Goal: Task Accomplishment & Management: Use online tool/utility

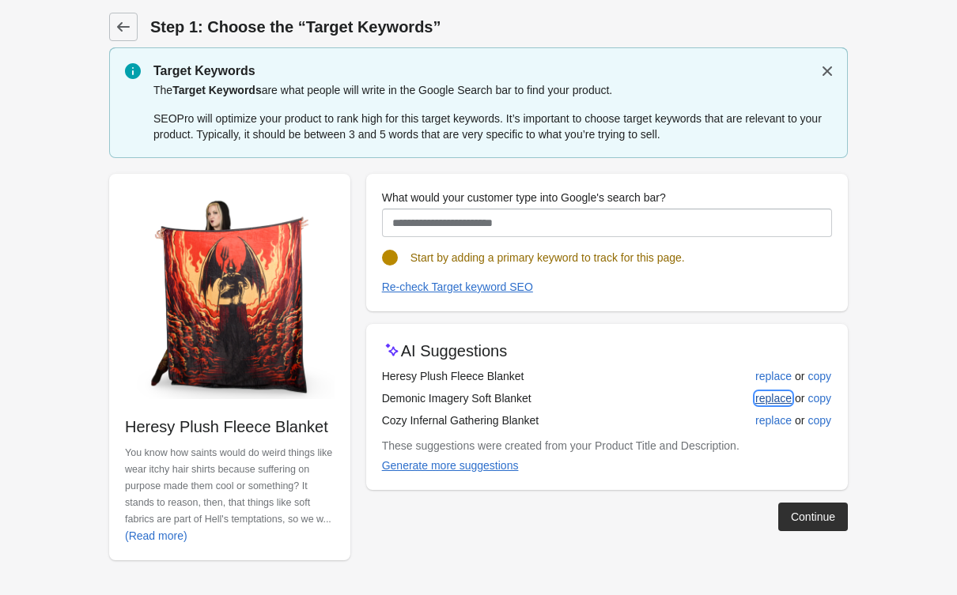
click at [761, 393] on div "replace" at bounding box center [773, 398] width 36 height 13
type input "**********"
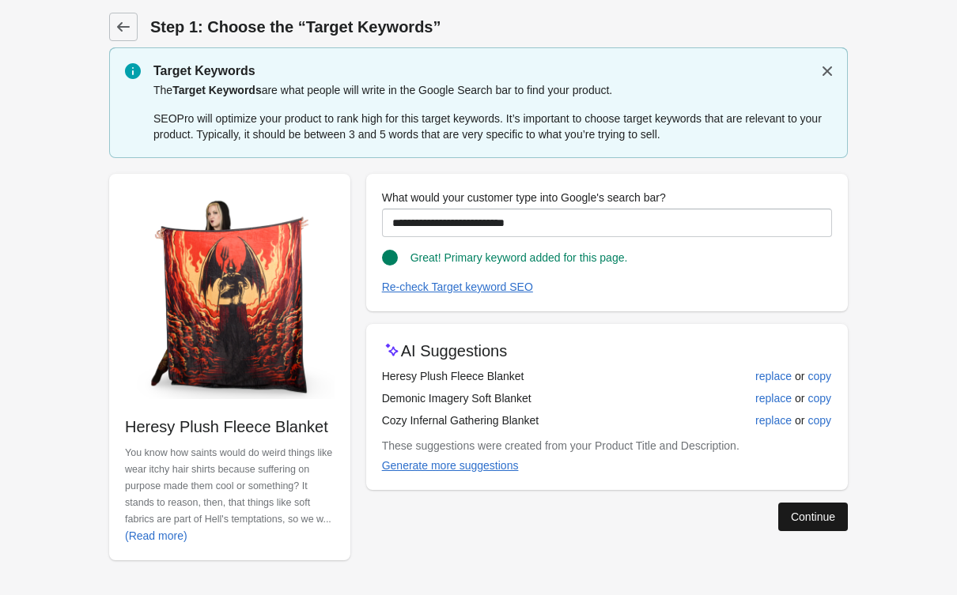
click at [814, 526] on button "Continue" at bounding box center [813, 517] width 70 height 28
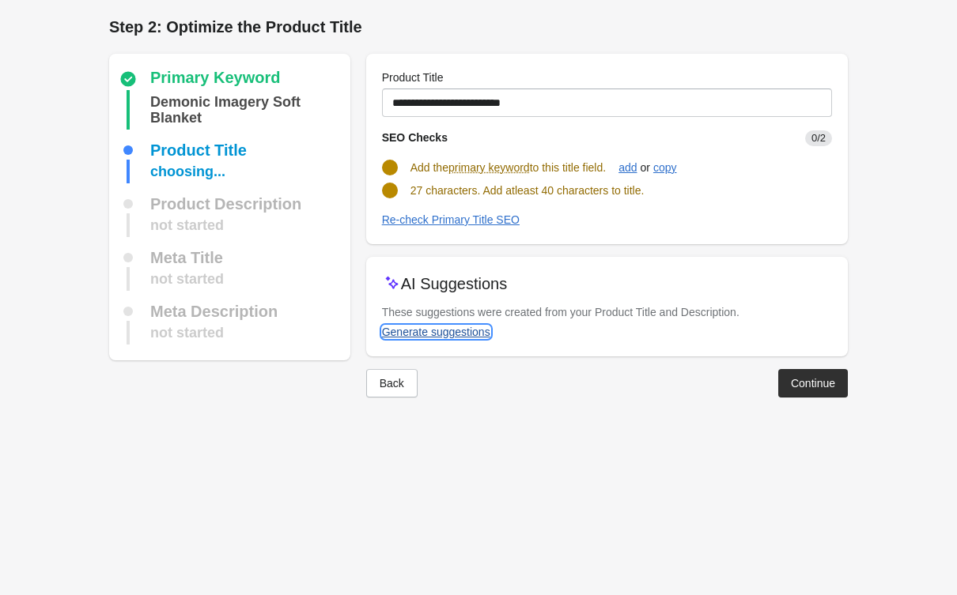
click at [413, 326] on div "Generate suggestions" at bounding box center [436, 332] width 108 height 13
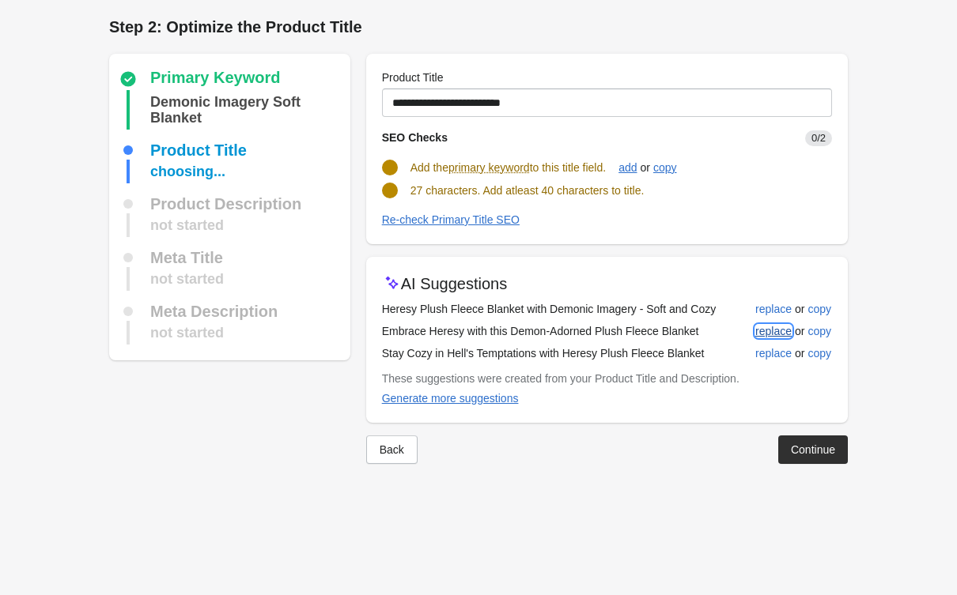
click at [772, 326] on div "replace" at bounding box center [773, 331] width 36 height 13
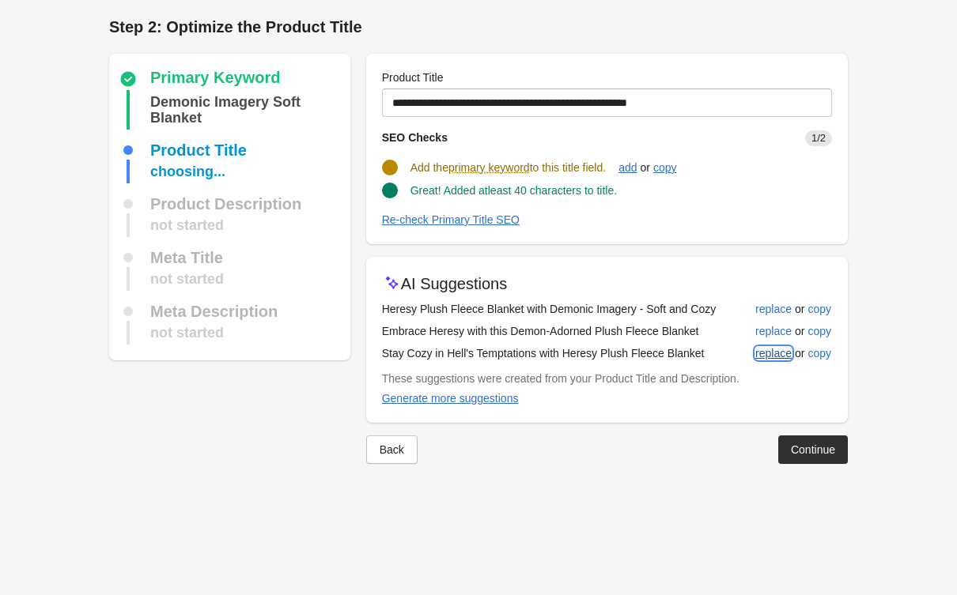
click at [783, 354] on div "replace" at bounding box center [773, 353] width 36 height 13
click at [636, 163] on div "add" at bounding box center [627, 167] width 18 height 13
type input "**********"
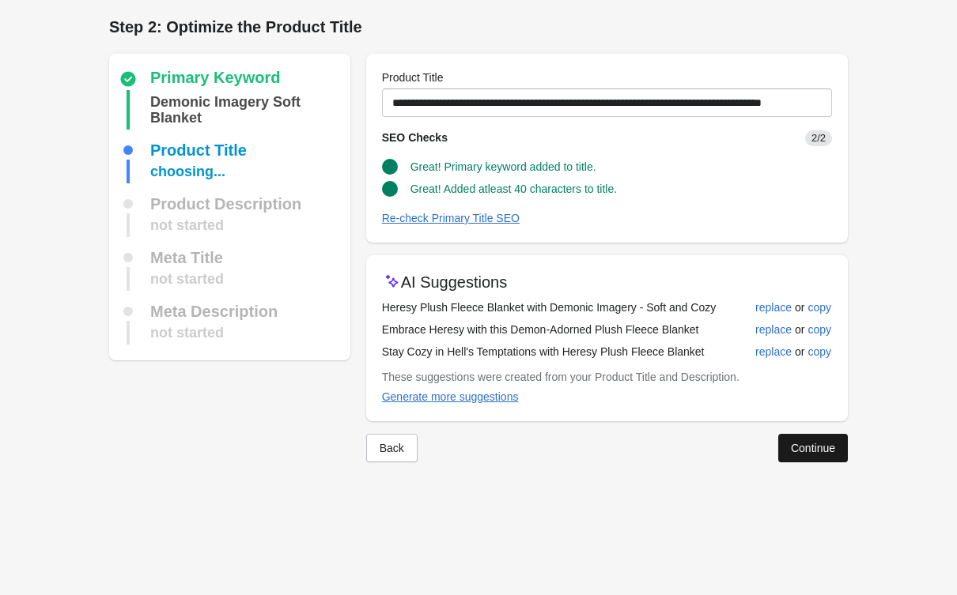
click at [830, 459] on button "Continue" at bounding box center [813, 448] width 70 height 28
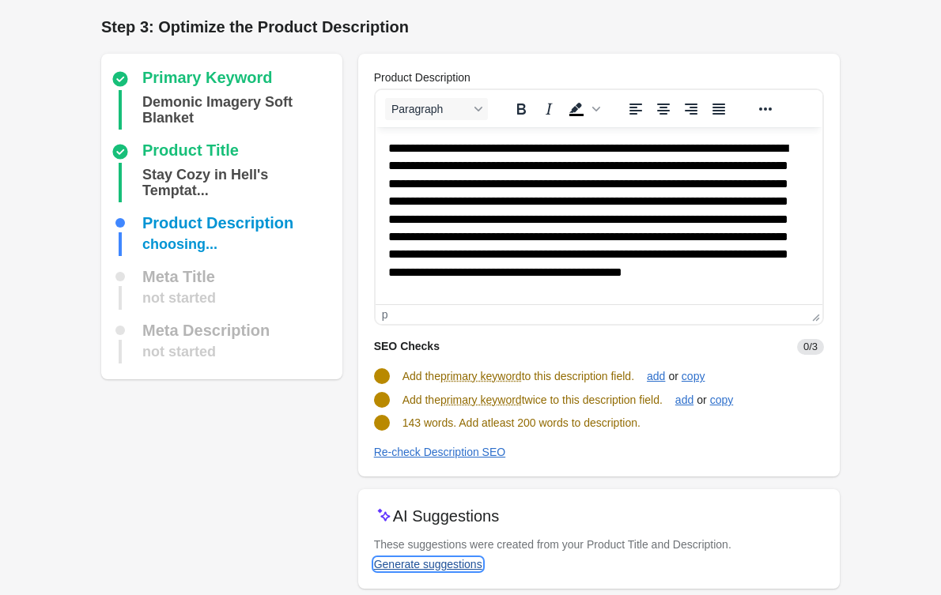
click at [406, 561] on div "Generate suggestions" at bounding box center [428, 564] width 108 height 13
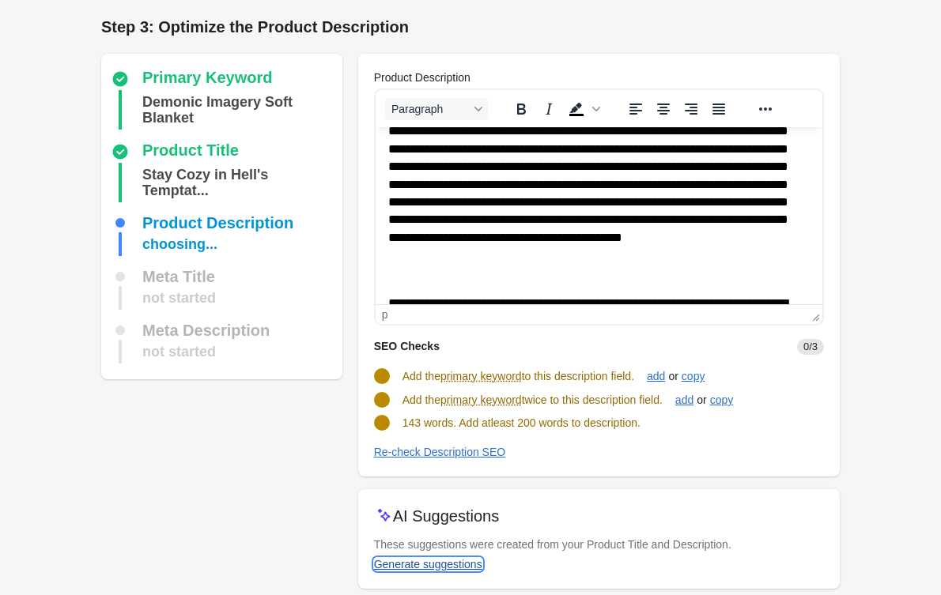
click at [436, 563] on div "Generate suggestions" at bounding box center [428, 564] width 108 height 13
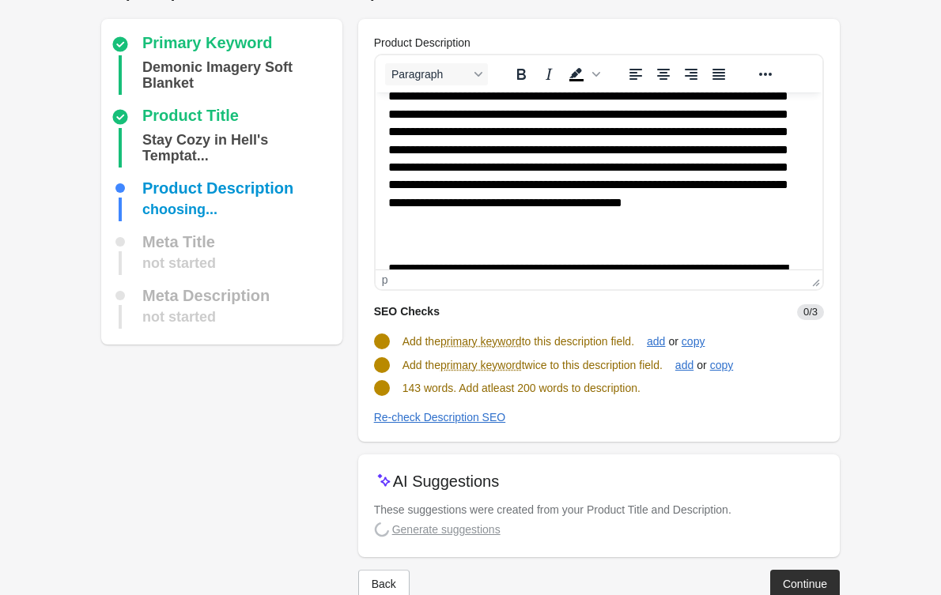
scroll to position [70, 0]
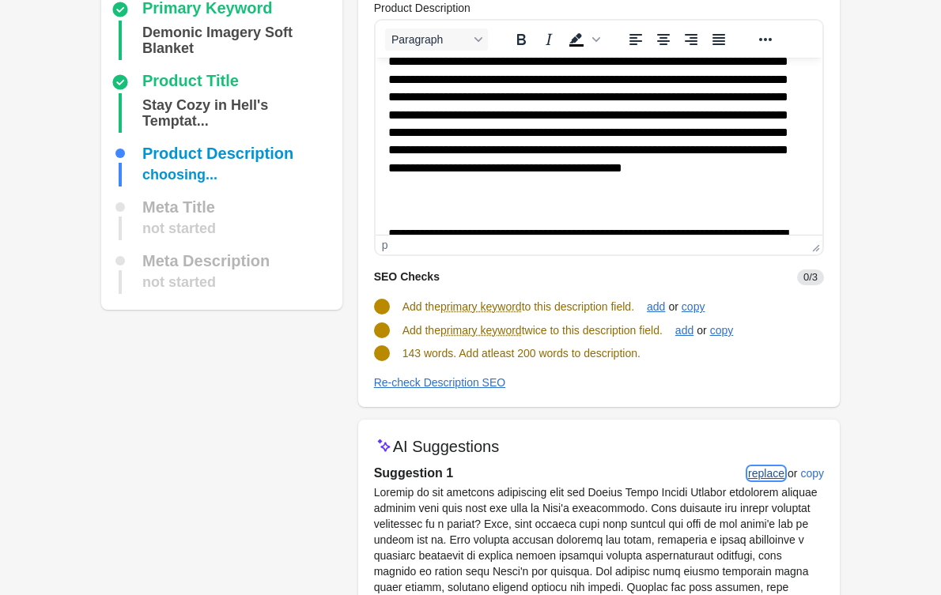
click at [762, 463] on button "replace" at bounding box center [766, 473] width 49 height 28
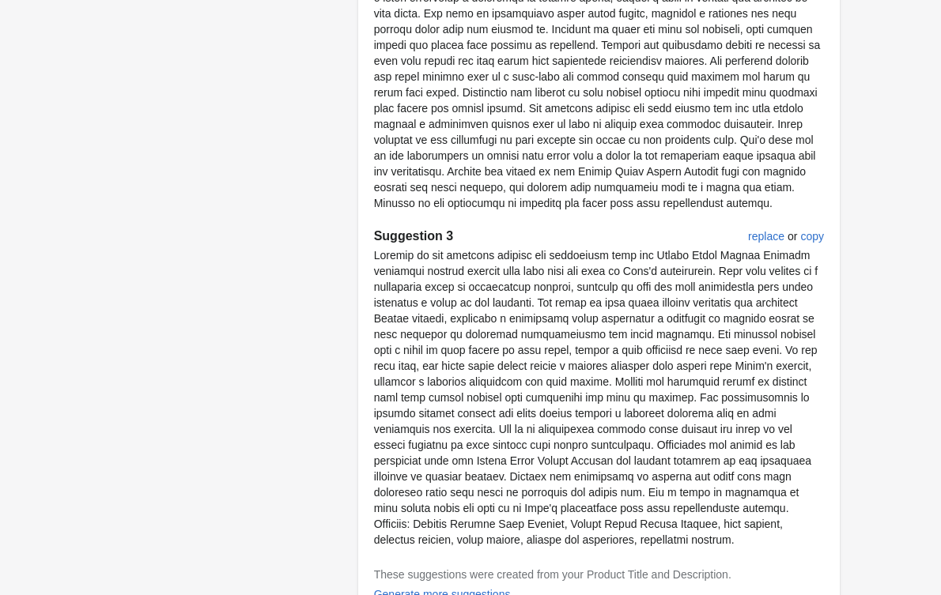
scroll to position [1026, 0]
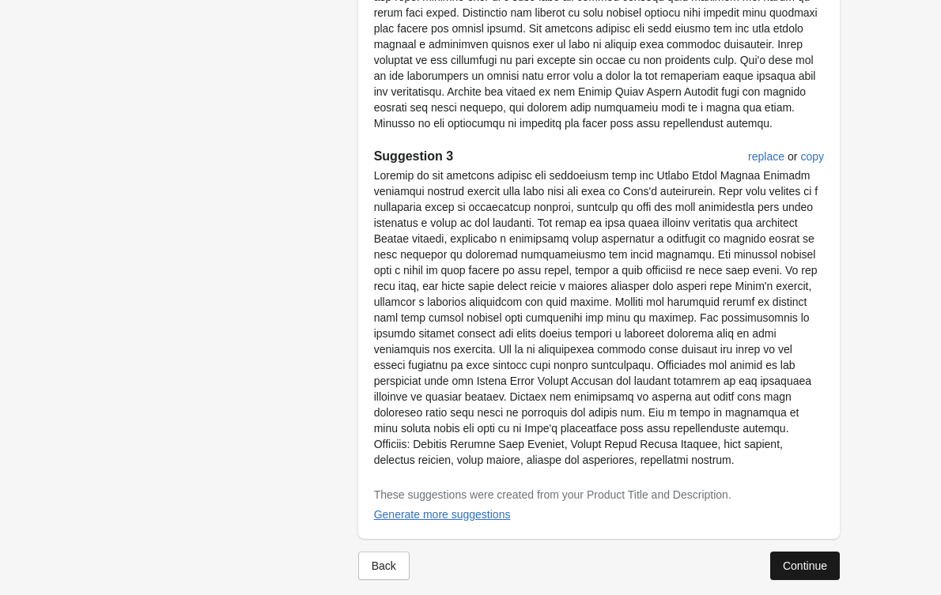
click at [791, 560] on div "Continue" at bounding box center [805, 566] width 44 height 13
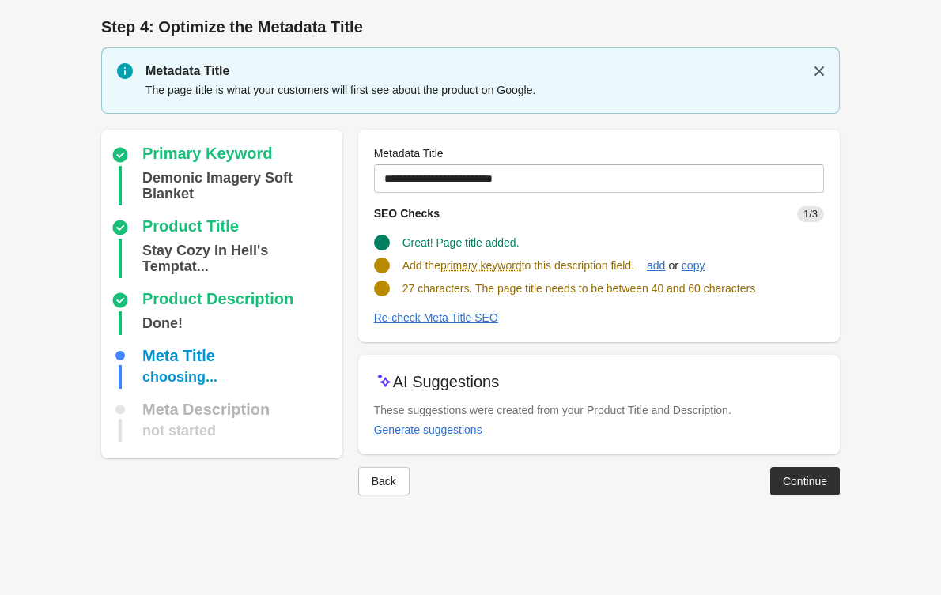
scroll to position [0, 0]
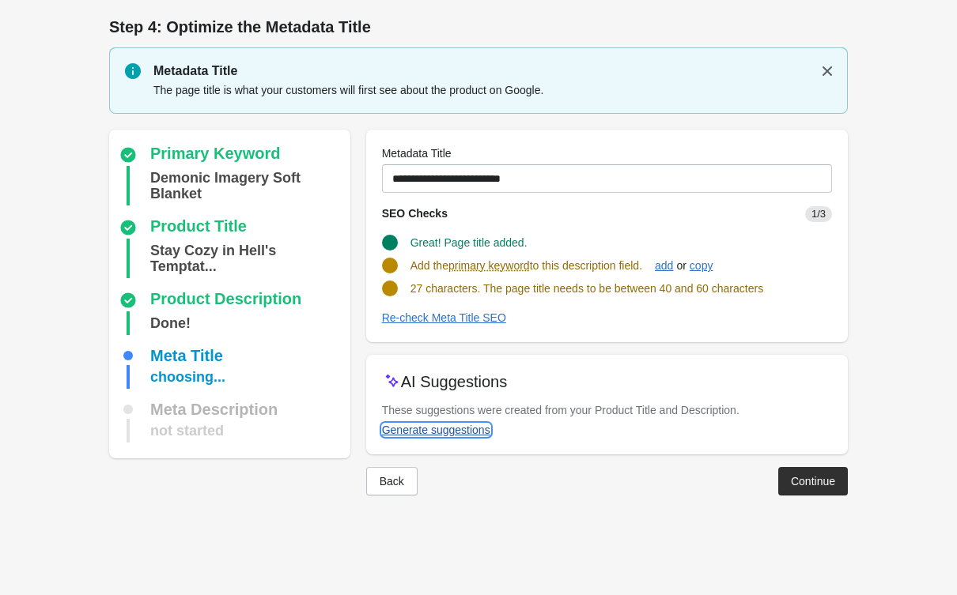
click at [463, 429] on div "Generate suggestions" at bounding box center [436, 430] width 108 height 13
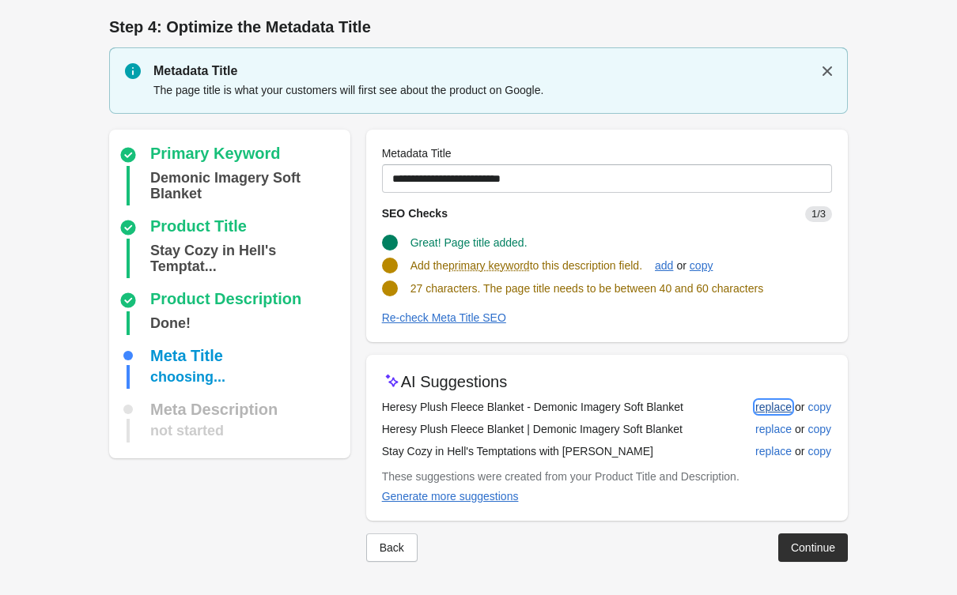
click at [775, 402] on div "replace" at bounding box center [773, 407] width 36 height 13
type input "**********"
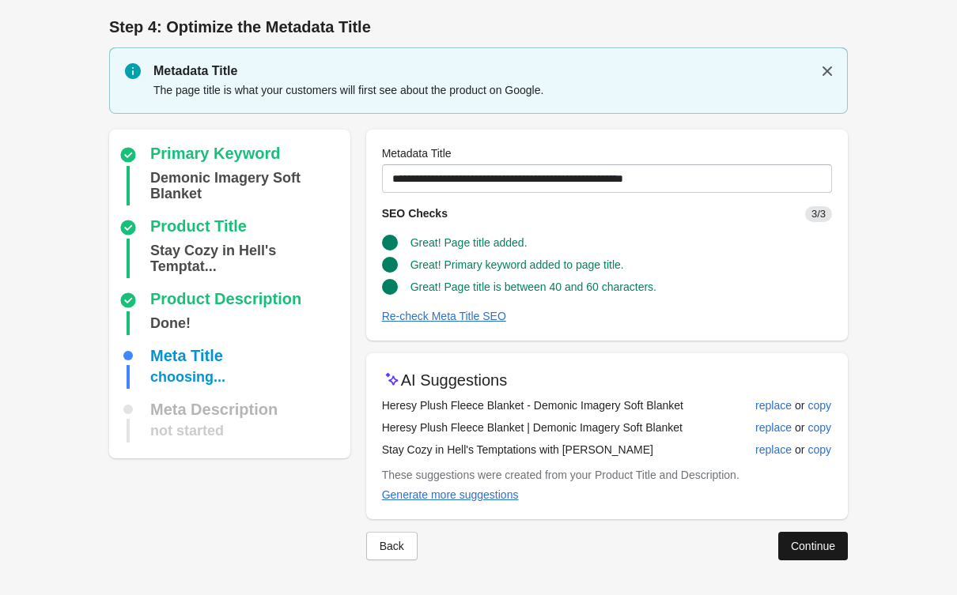
click at [814, 529] on div "Back Continue" at bounding box center [600, 539] width 494 height 41
click at [818, 546] on div "Continue" at bounding box center [813, 546] width 44 height 13
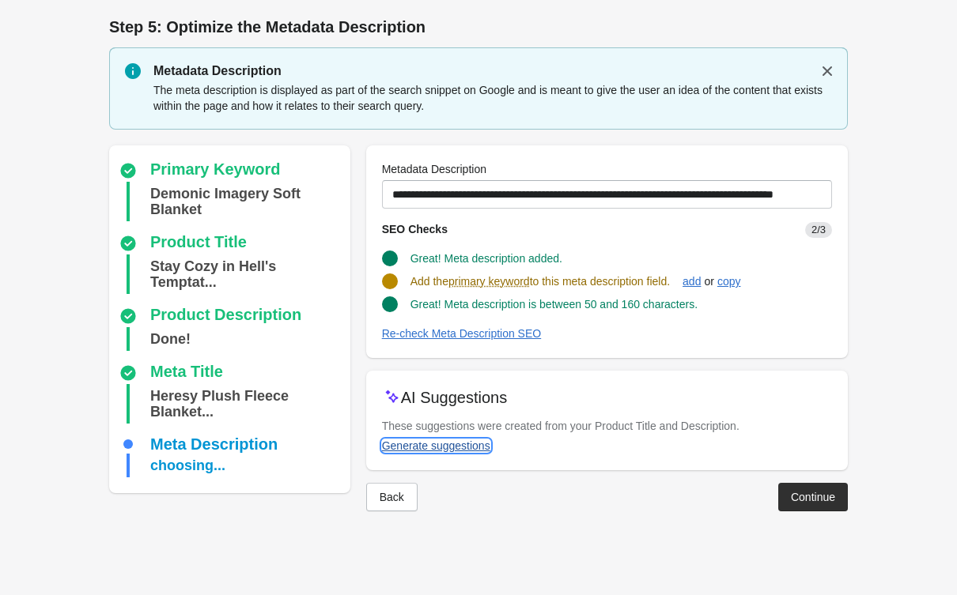
click at [391, 452] on div "Generate suggestions" at bounding box center [436, 446] width 108 height 13
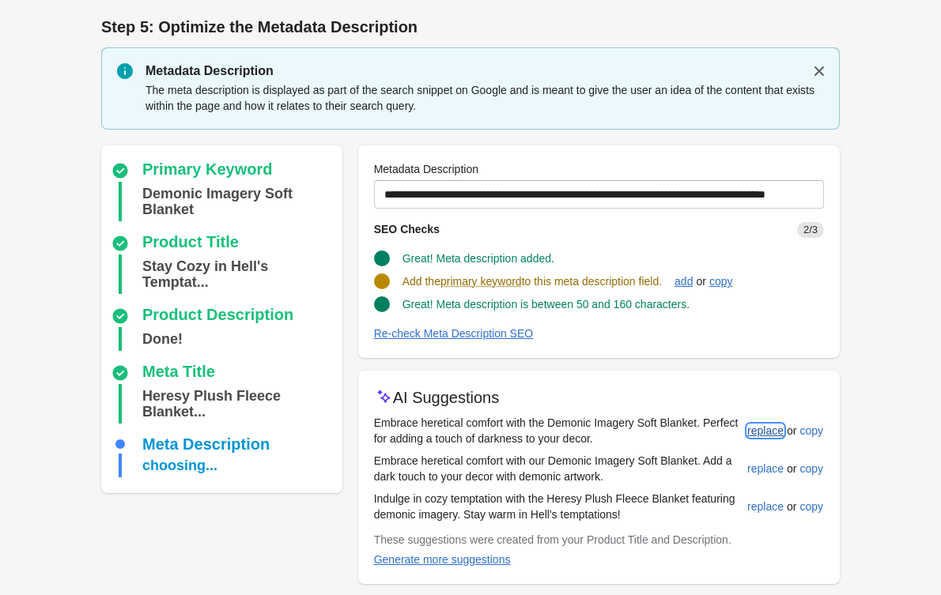
click at [761, 418] on button "replace" at bounding box center [765, 431] width 49 height 28
type input "**********"
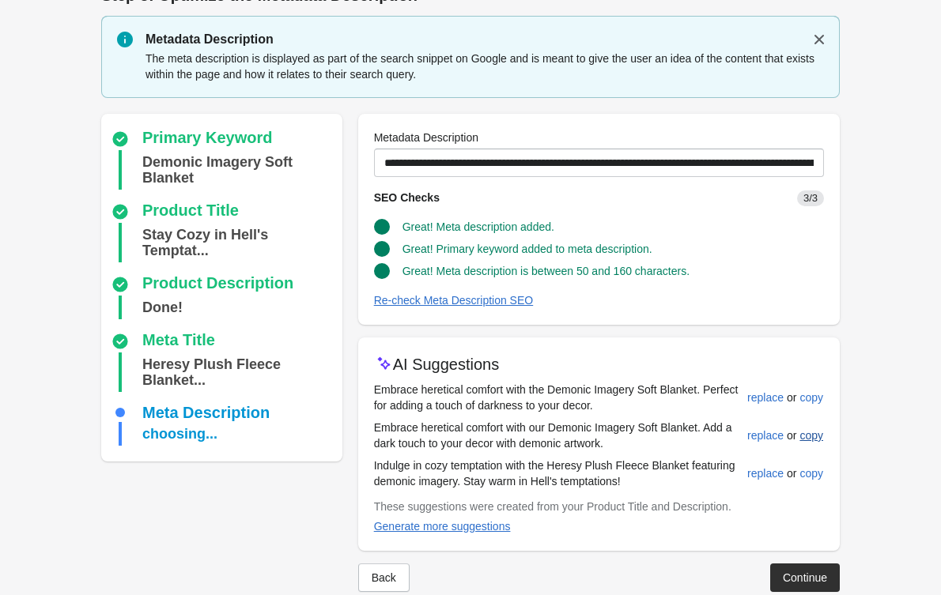
scroll to position [60, 0]
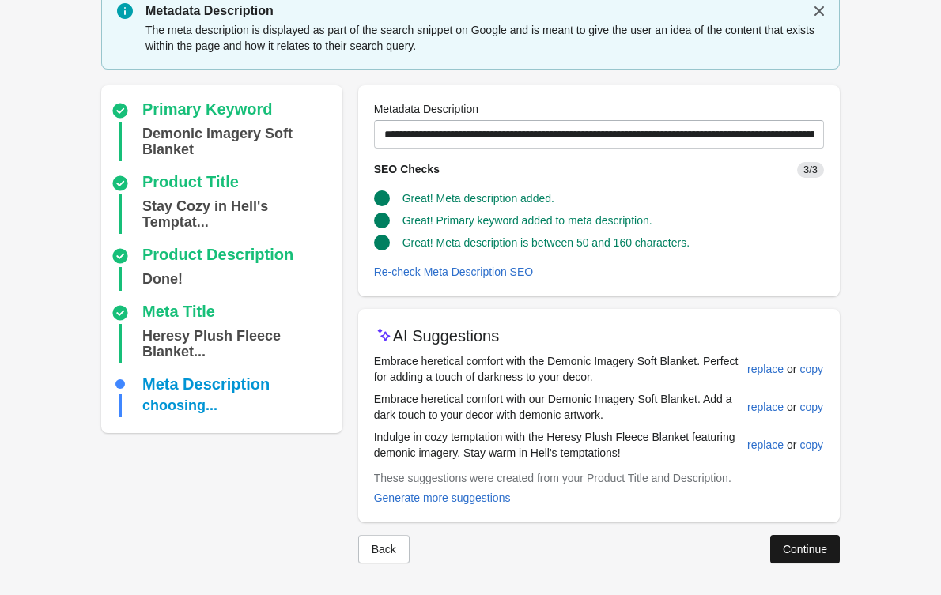
click at [797, 544] on div "Continue" at bounding box center [805, 549] width 44 height 13
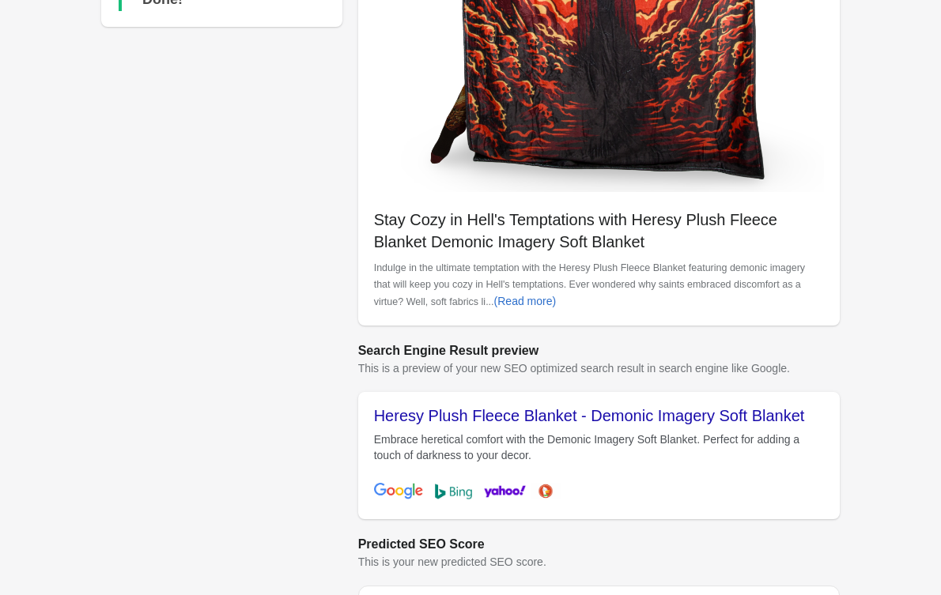
scroll to position [508, 0]
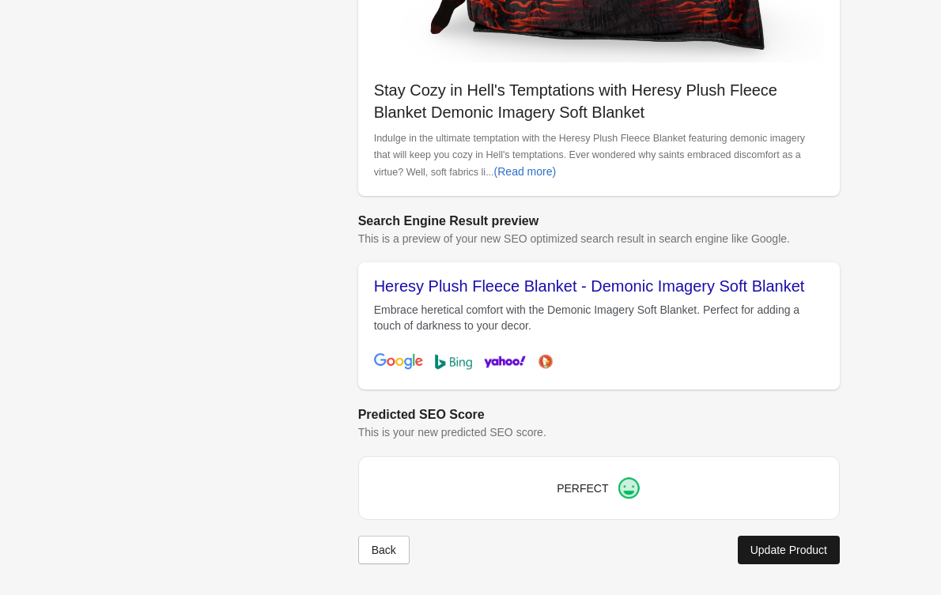
click at [791, 549] on div "Update Product" at bounding box center [788, 550] width 77 height 13
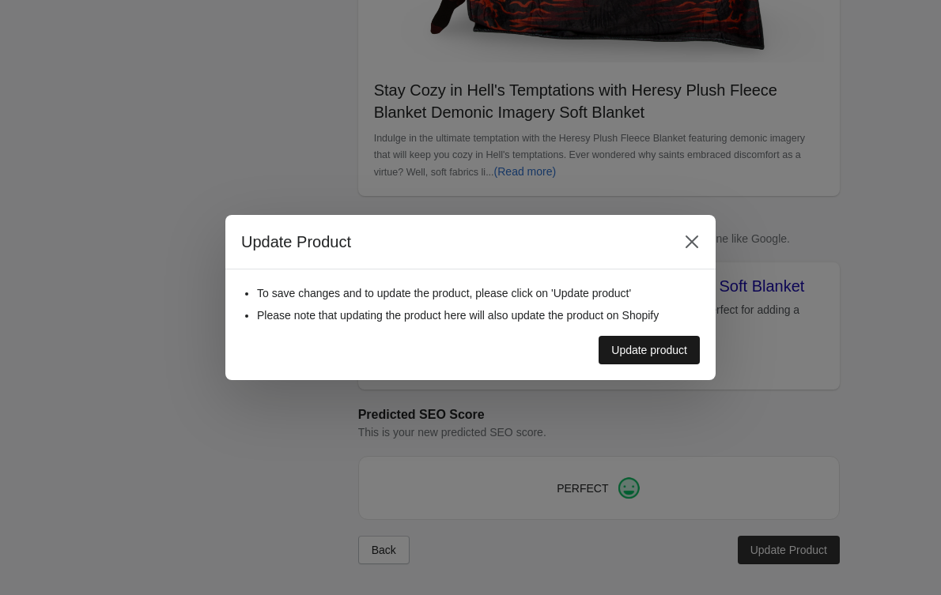
click at [674, 354] on div "Update product" at bounding box center [649, 350] width 76 height 13
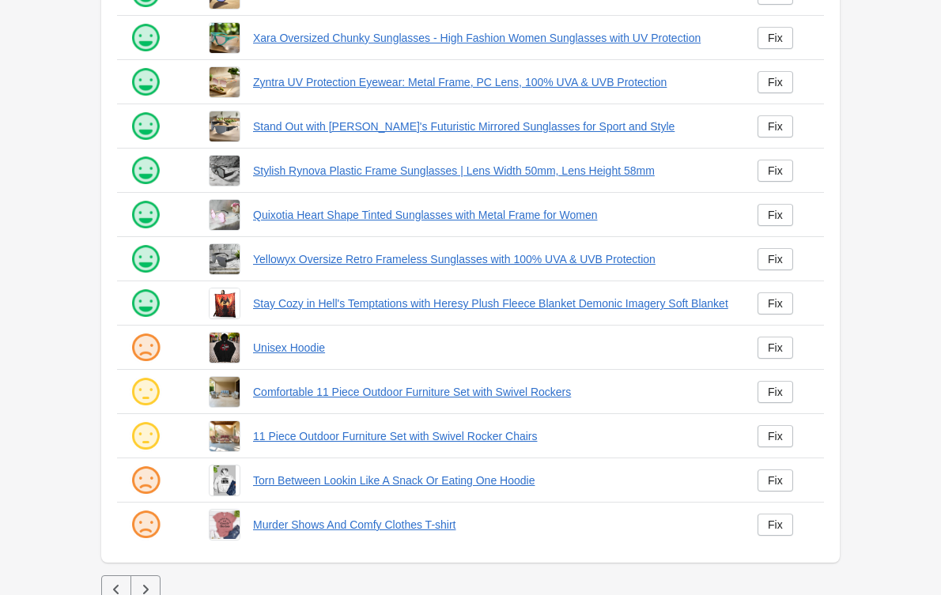
scroll to position [278, 0]
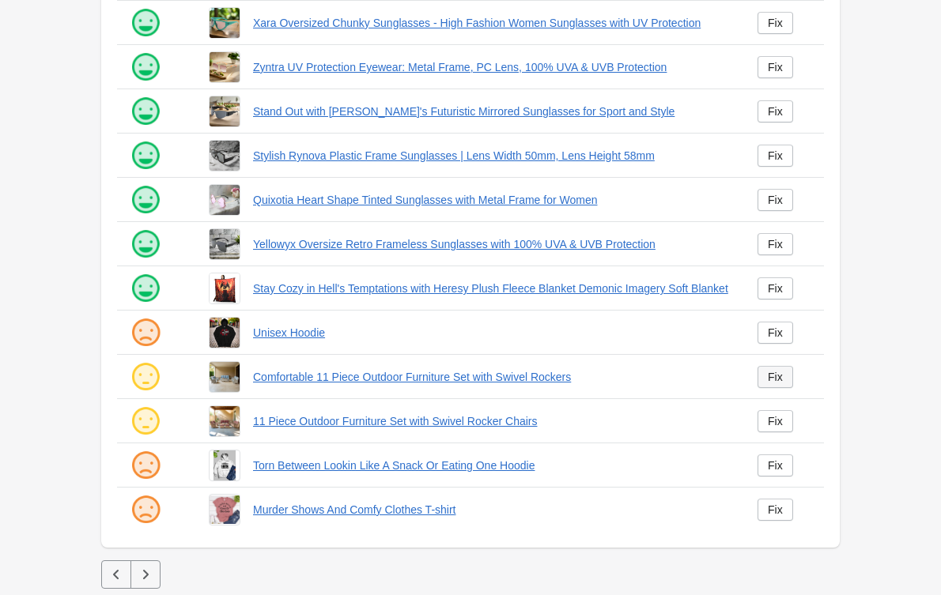
click at [761, 377] on link "Fix" at bounding box center [775, 377] width 36 height 22
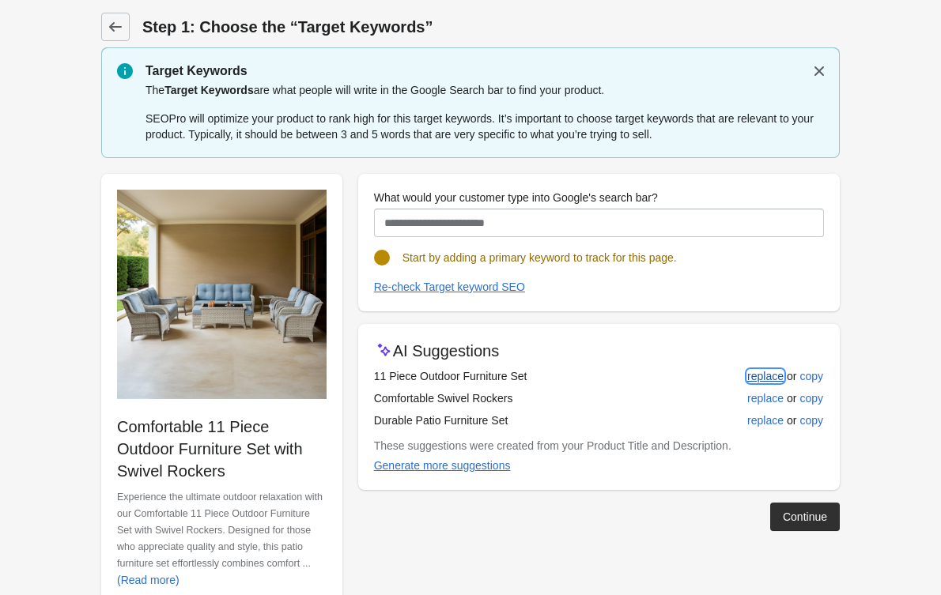
click at [757, 372] on div "replace" at bounding box center [765, 376] width 36 height 13
type input "**********"
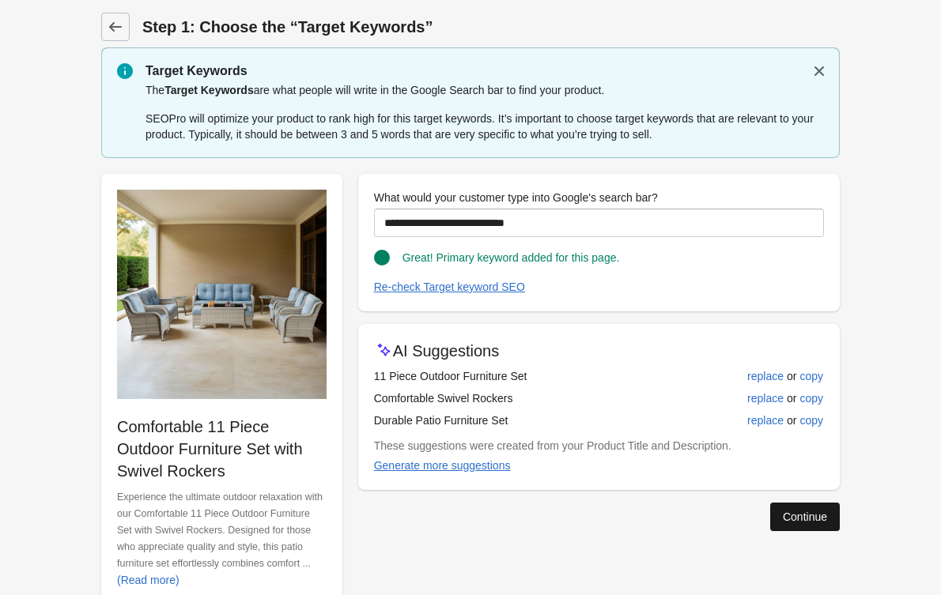
click at [782, 529] on button "Continue" at bounding box center [805, 517] width 70 height 28
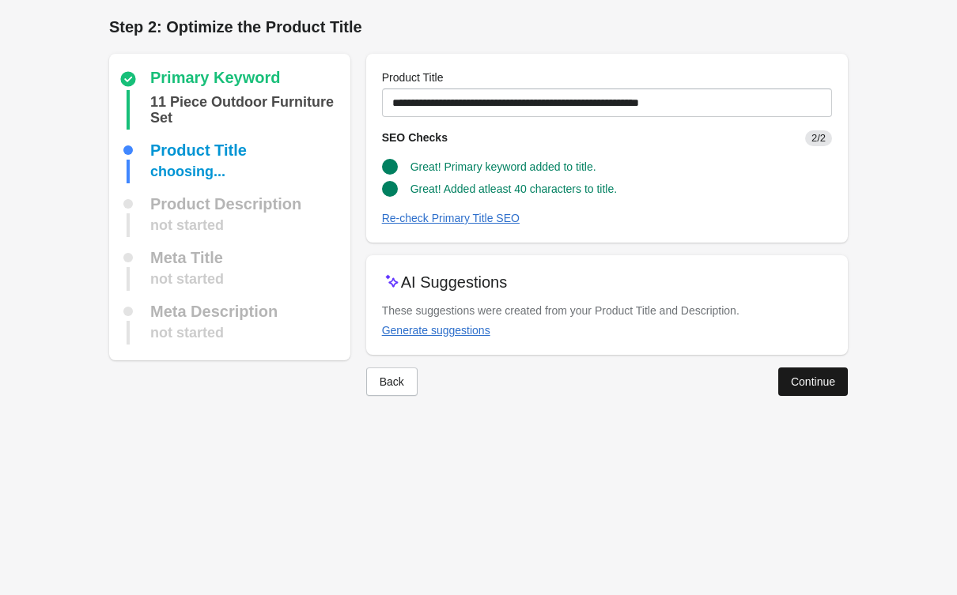
click at [824, 376] on div "Continue" at bounding box center [813, 382] width 44 height 13
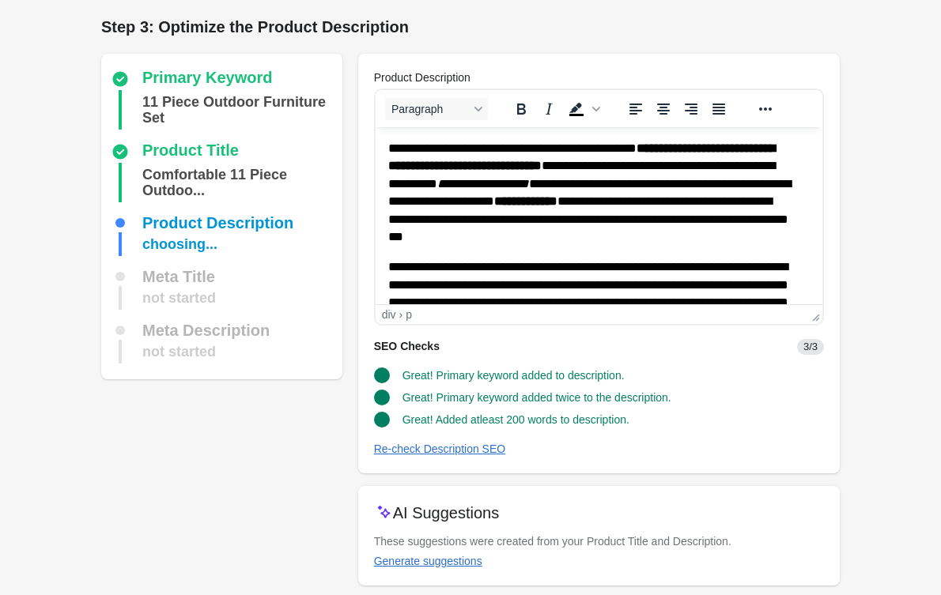
scroll to position [63, 0]
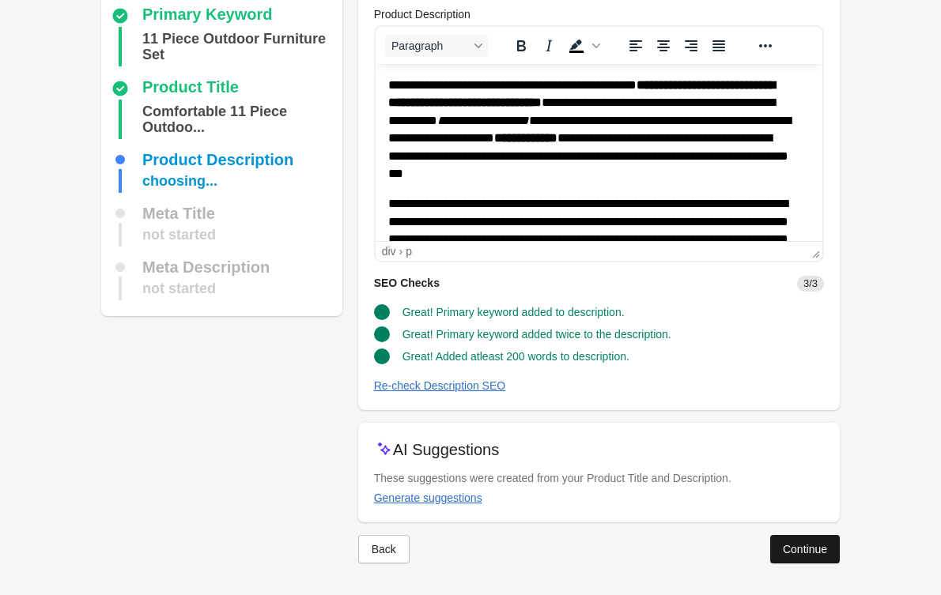
click at [797, 555] on div "Continue" at bounding box center [805, 549] width 44 height 13
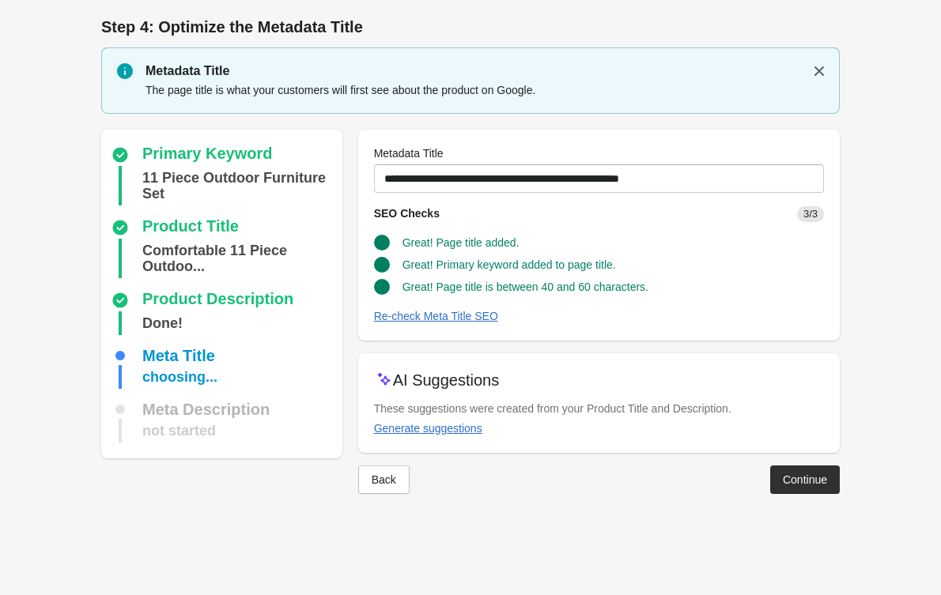
scroll to position [0, 0]
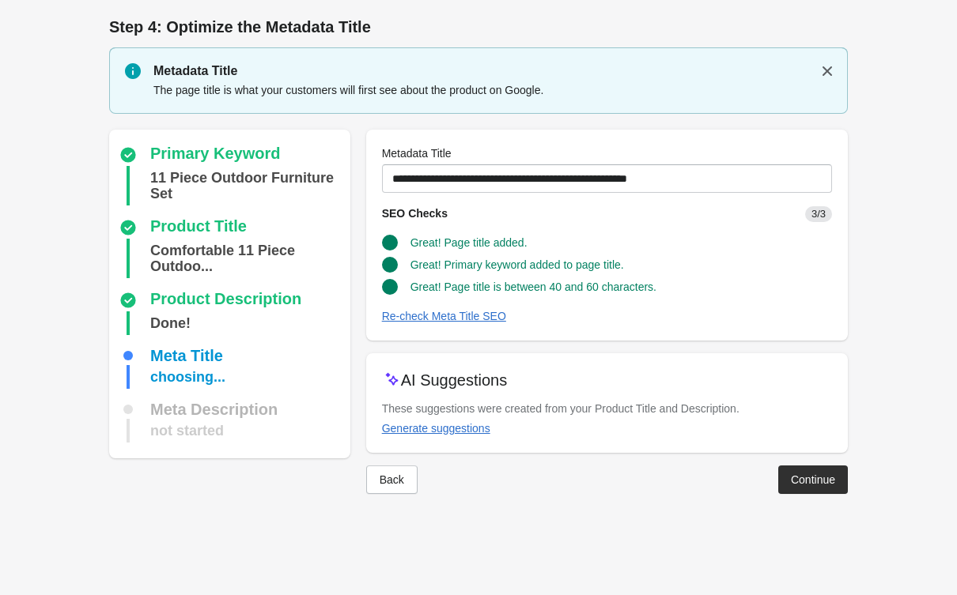
click at [797, 482] on div "Continue" at bounding box center [813, 480] width 44 height 13
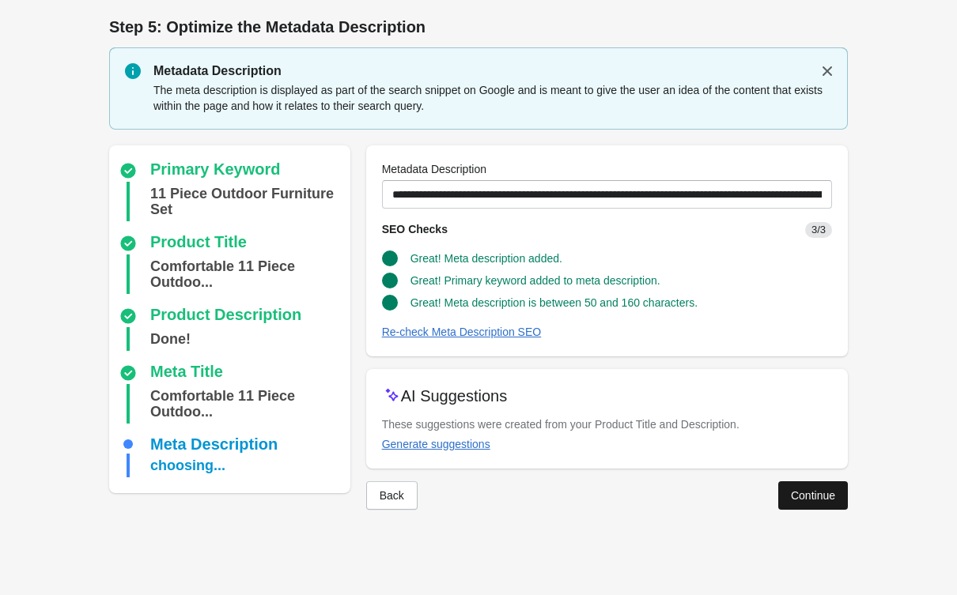
click at [810, 501] on div "Continue" at bounding box center [813, 495] width 44 height 13
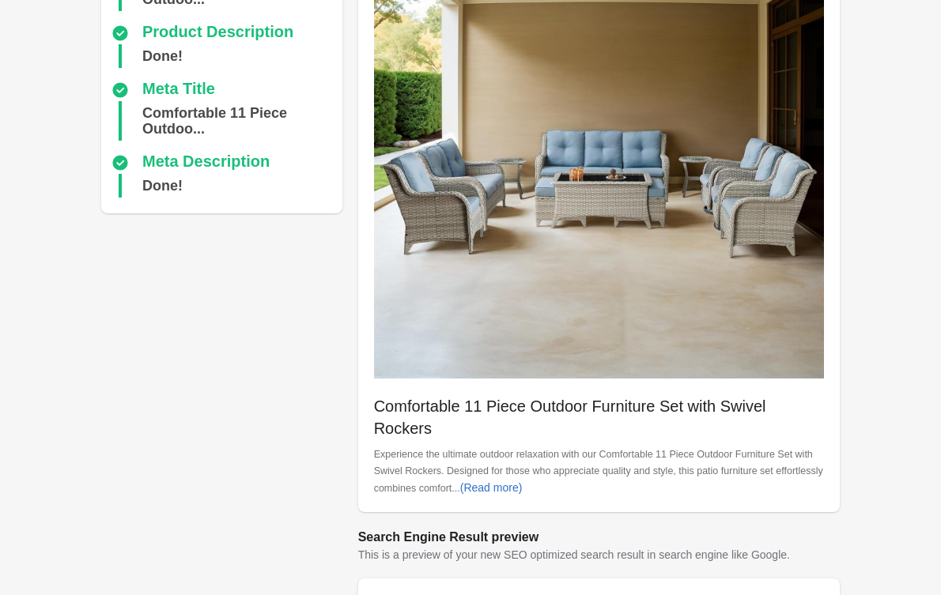
scroll to position [485, 0]
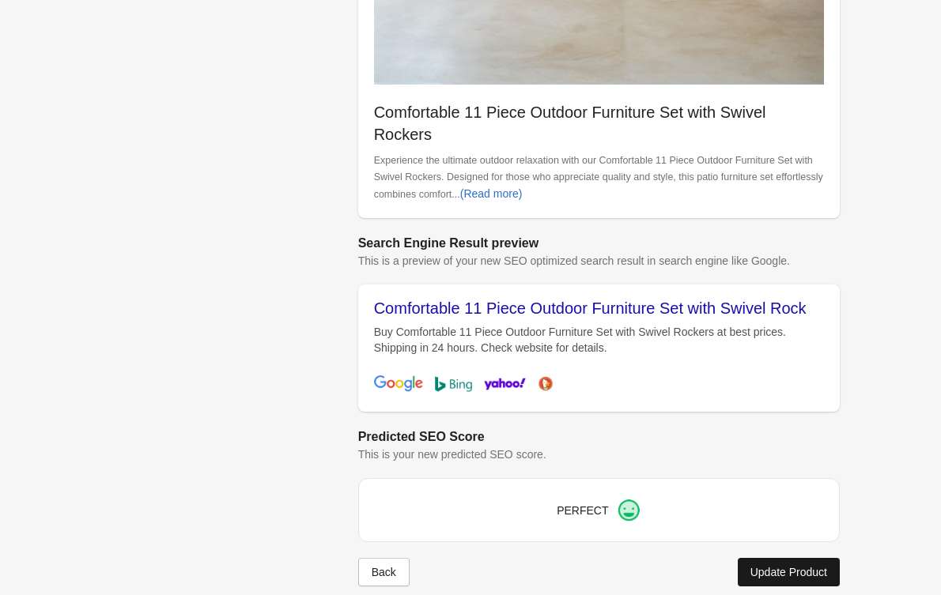
click at [791, 566] on div "Update Product" at bounding box center [788, 572] width 77 height 13
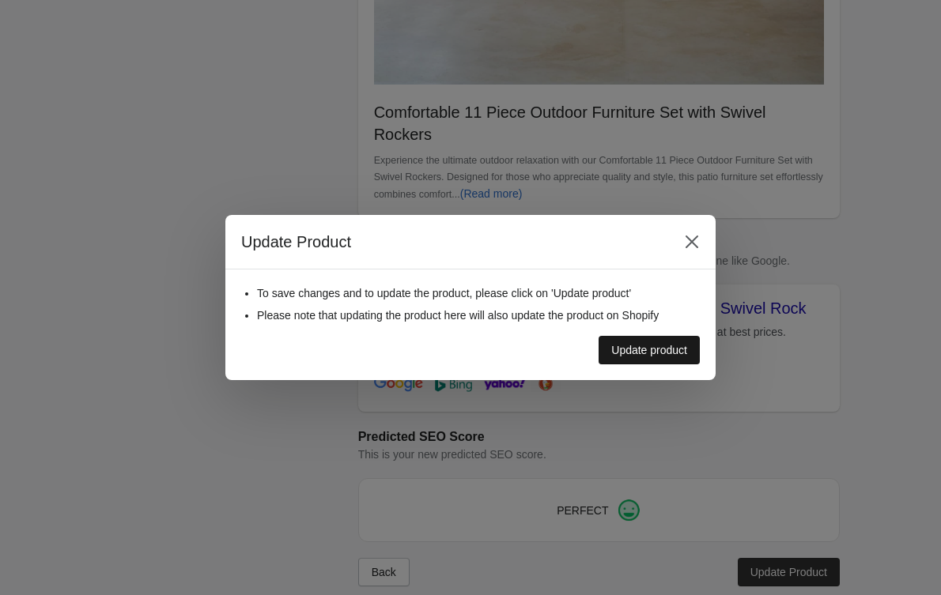
click at [659, 351] on div "Update product" at bounding box center [649, 350] width 76 height 13
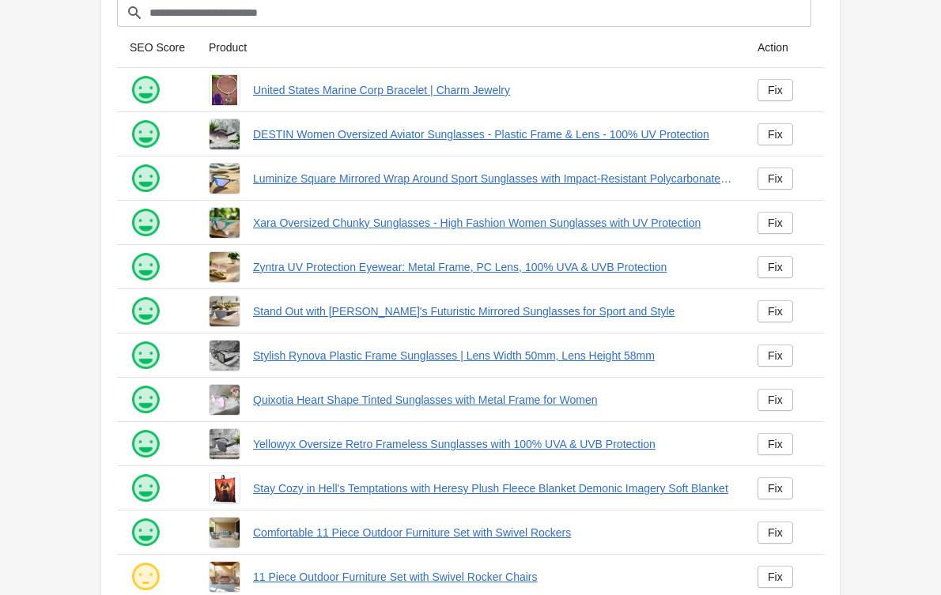
scroll to position [278, 0]
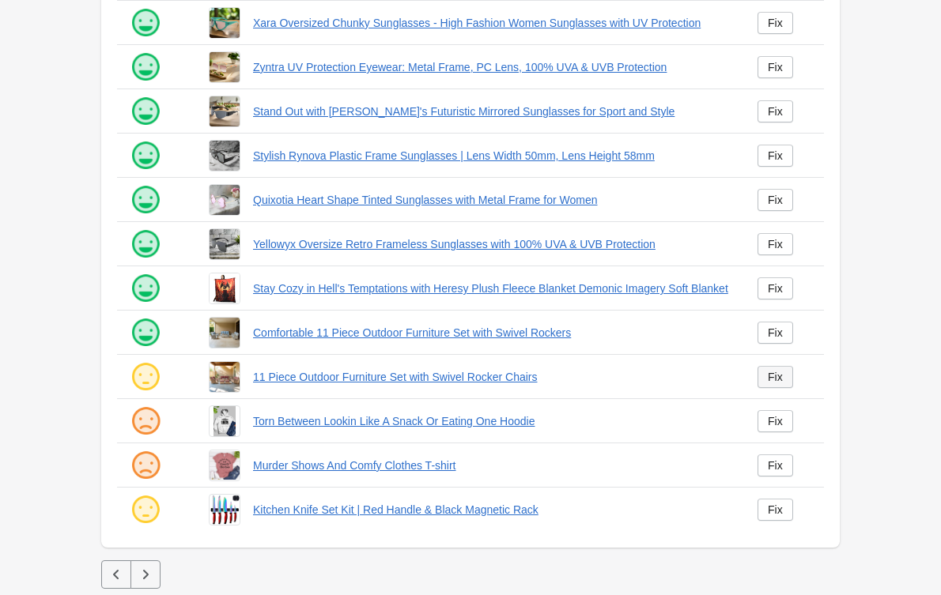
click at [783, 373] on link "Fix" at bounding box center [775, 377] width 36 height 22
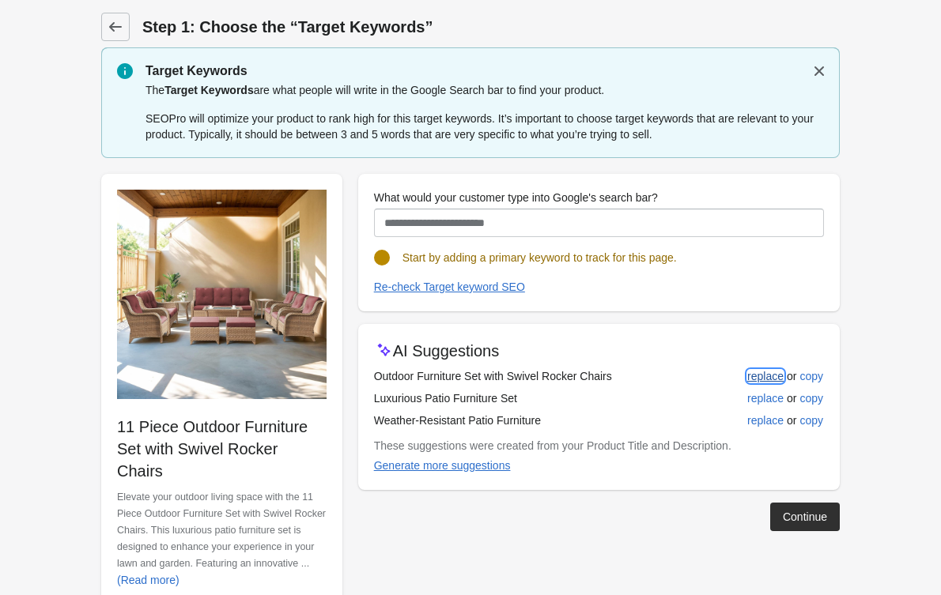
click at [757, 367] on button "replace" at bounding box center [765, 376] width 49 height 28
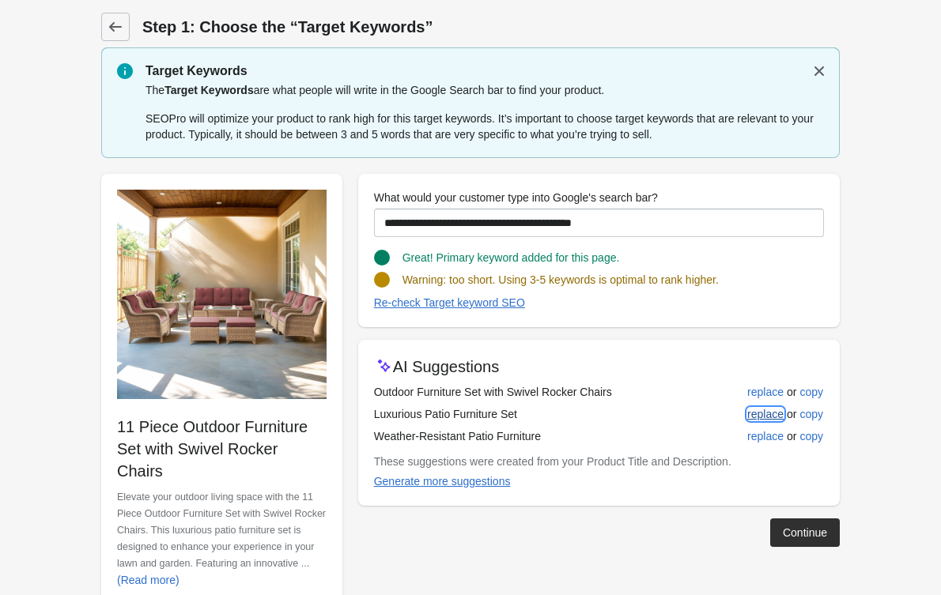
click at [754, 412] on div "replace" at bounding box center [765, 414] width 36 height 13
type input "**********"
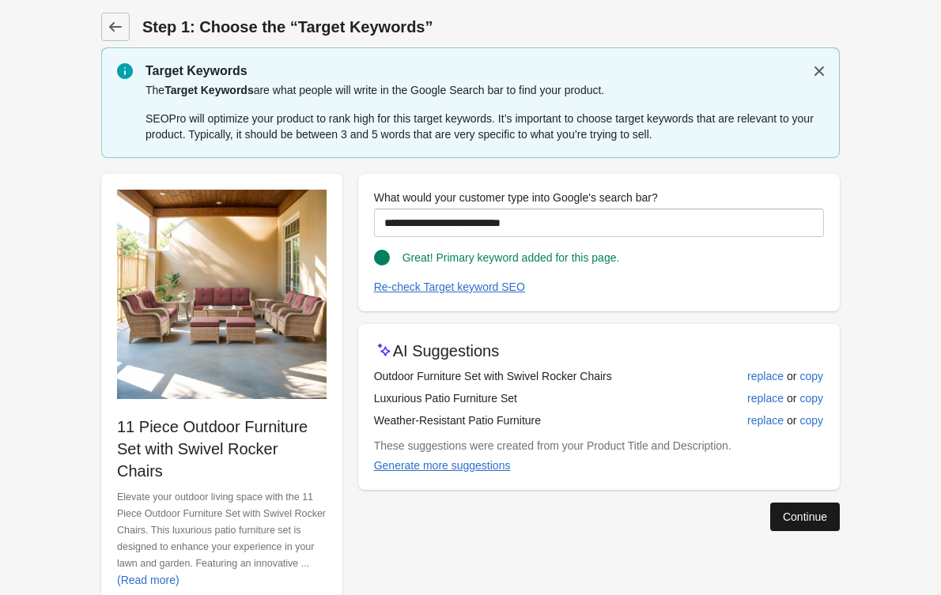
click at [788, 525] on button "Continue" at bounding box center [805, 517] width 70 height 28
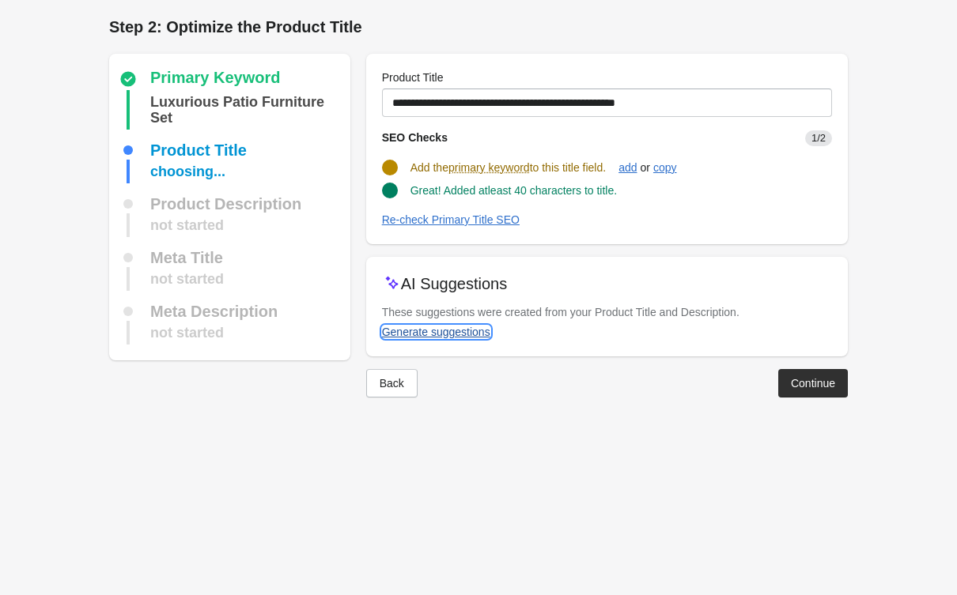
click at [447, 331] on div "Generate suggestions" at bounding box center [436, 332] width 108 height 13
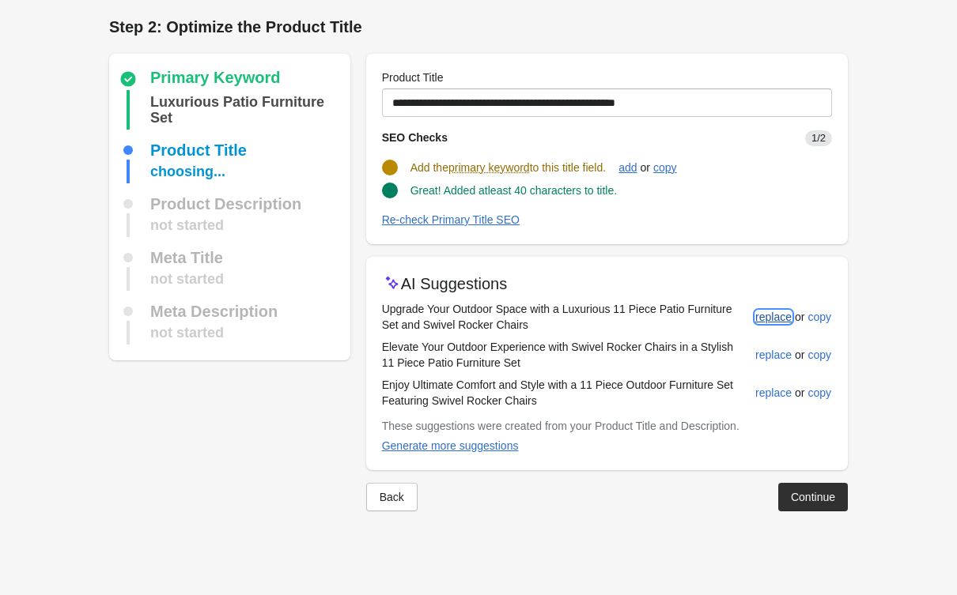
click at [763, 317] on div "replace" at bounding box center [773, 317] width 36 height 13
click at [772, 357] on div "replace" at bounding box center [773, 355] width 36 height 13
click at [772, 392] on div "replace" at bounding box center [773, 393] width 36 height 13
click at [763, 323] on div "replace" at bounding box center [773, 317] width 36 height 13
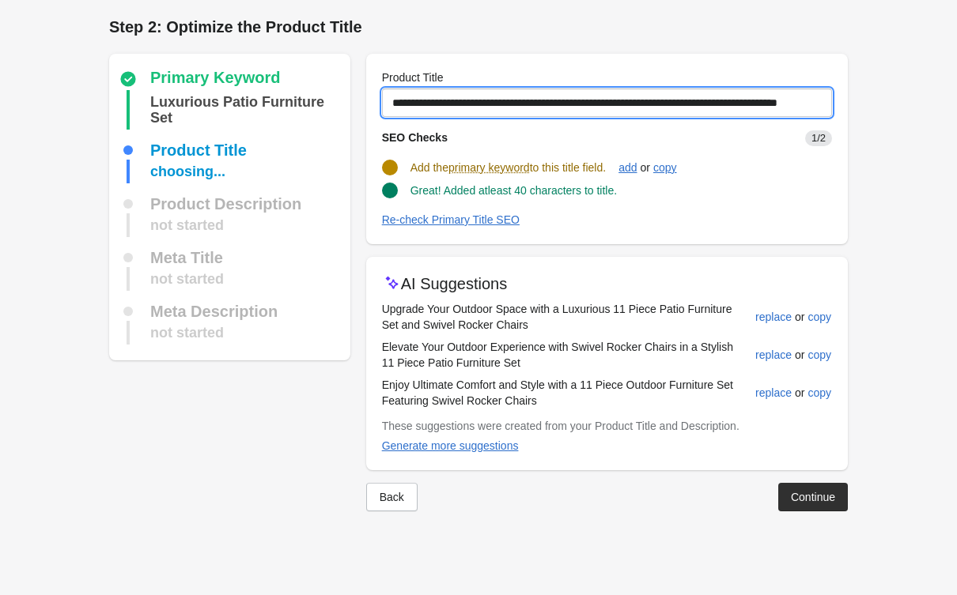
click at [459, 102] on input "**********" at bounding box center [607, 103] width 450 height 28
drag, startPoint x: 806, startPoint y: 112, endPoint x: 710, endPoint y: 115, distance: 96.5
click at [710, 115] on input "**********" at bounding box center [607, 103] width 450 height 28
click at [723, 93] on input "**********" at bounding box center [607, 103] width 450 height 28
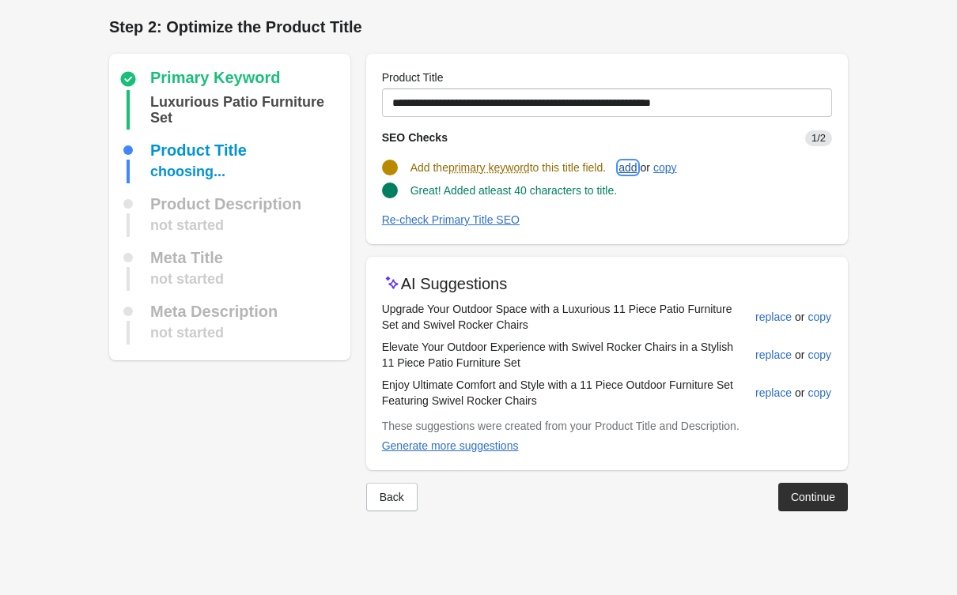
click at [636, 161] on div "add" at bounding box center [627, 167] width 18 height 13
type input "**********"
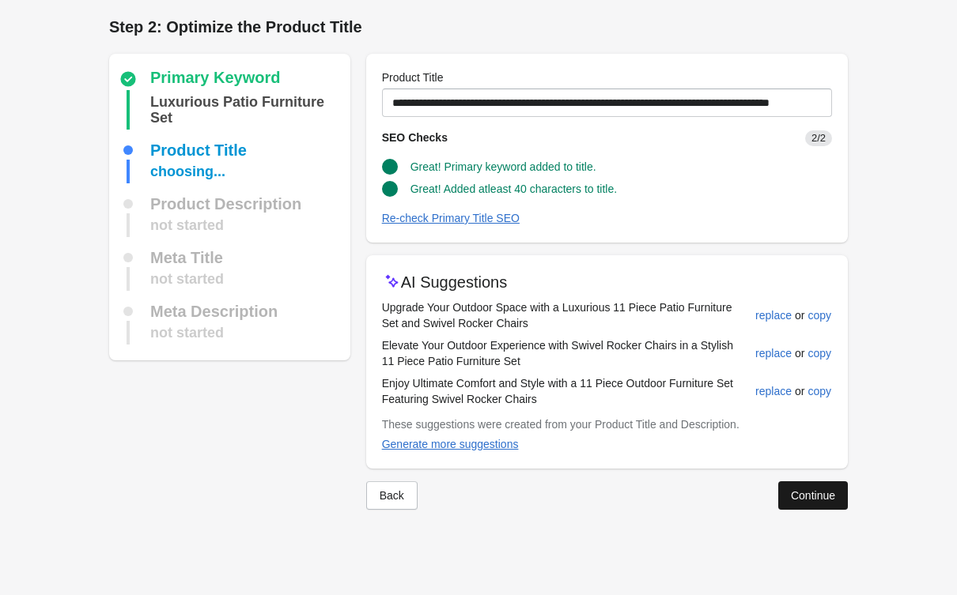
click at [814, 493] on div "Continue" at bounding box center [813, 495] width 44 height 13
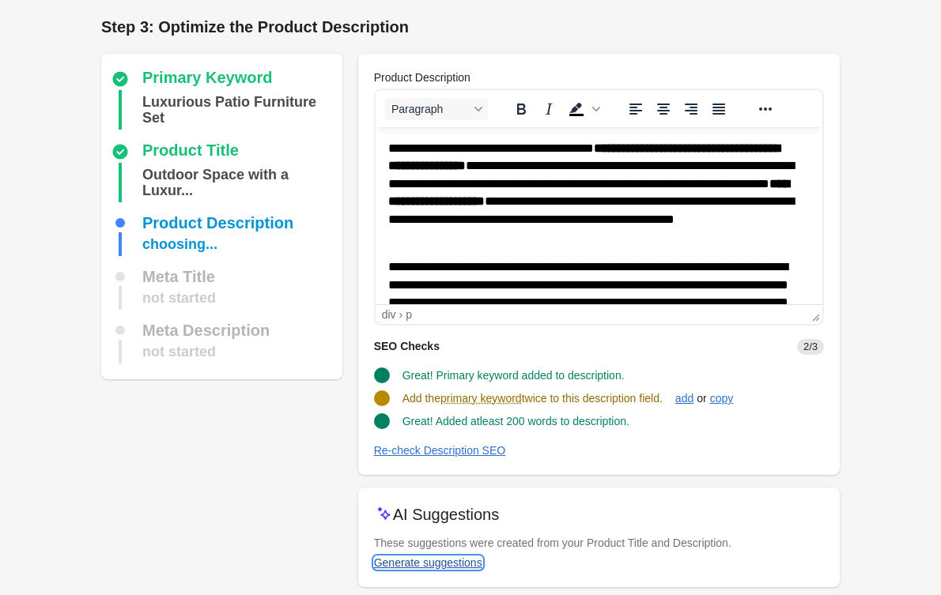
click at [419, 554] on button "Generate suggestions" at bounding box center [428, 563] width 121 height 28
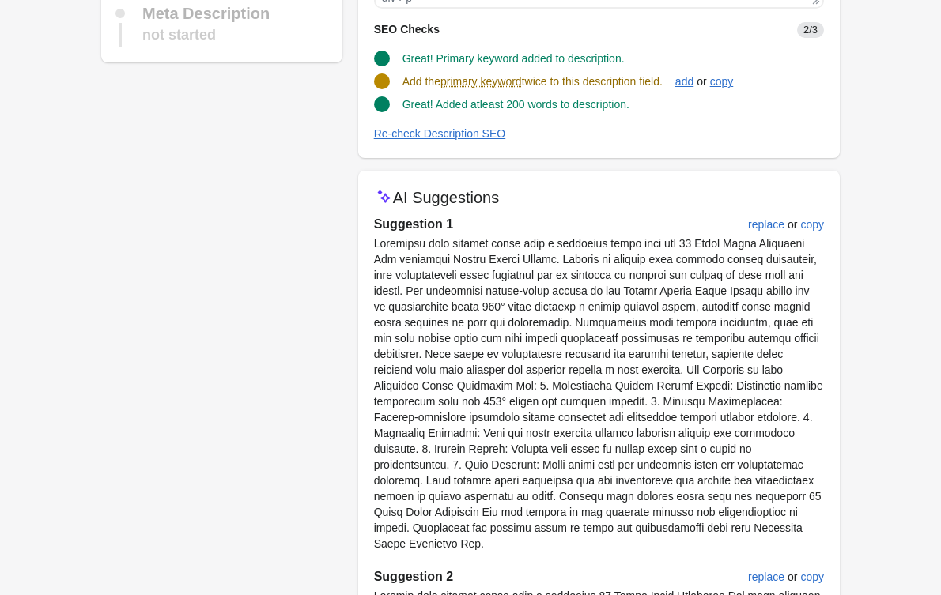
scroll to position [313, 0]
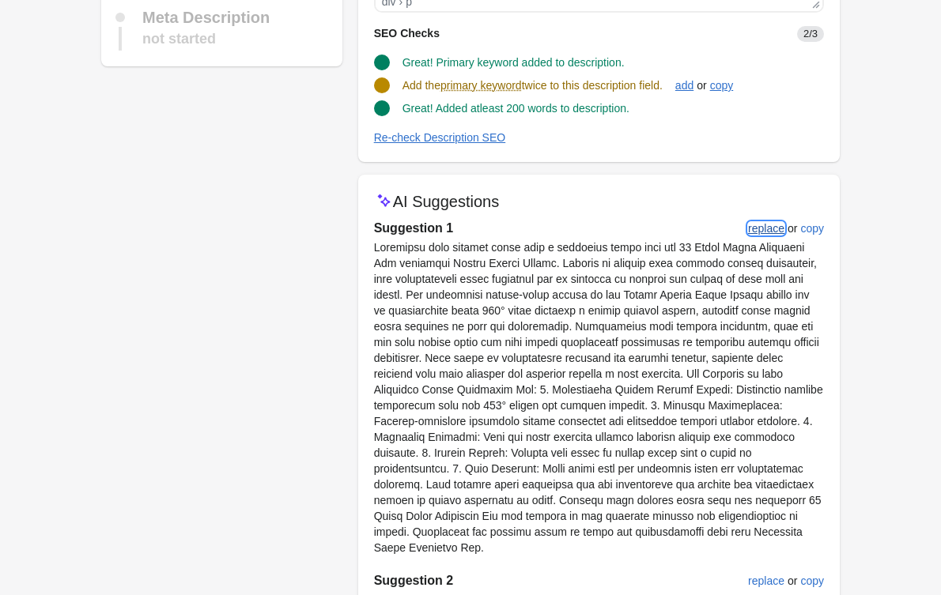
click at [780, 225] on button "replace" at bounding box center [766, 228] width 49 height 28
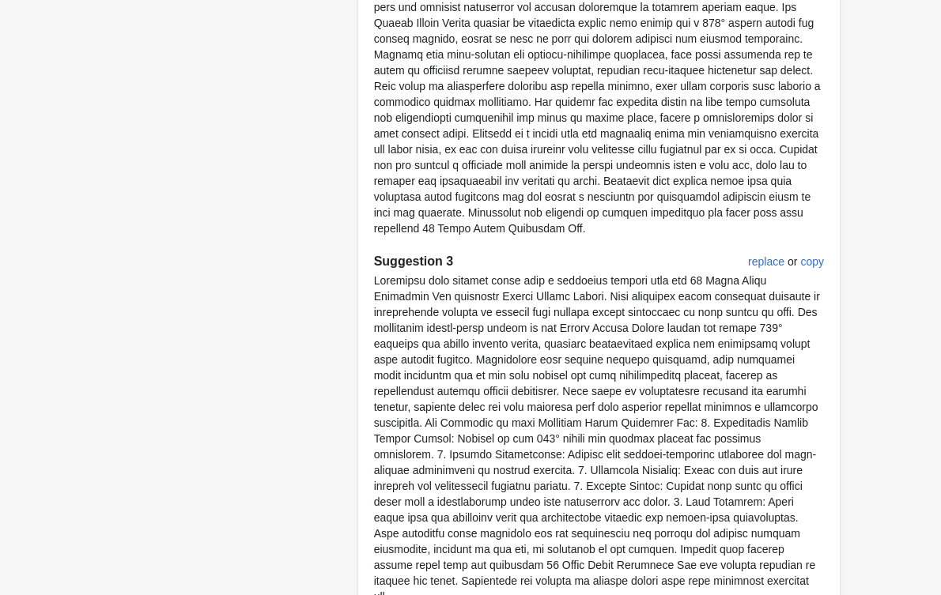
scroll to position [1041, 0]
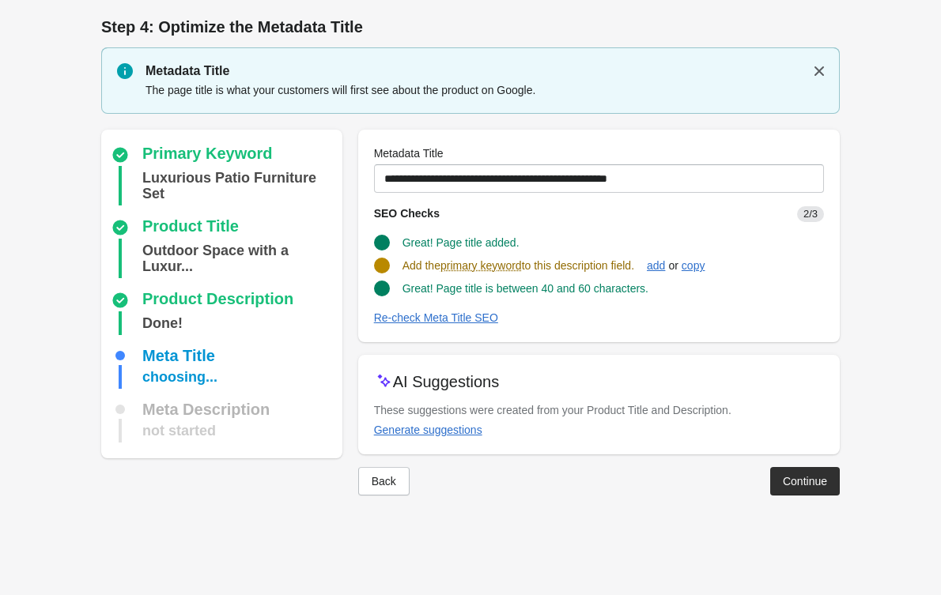
scroll to position [0, 0]
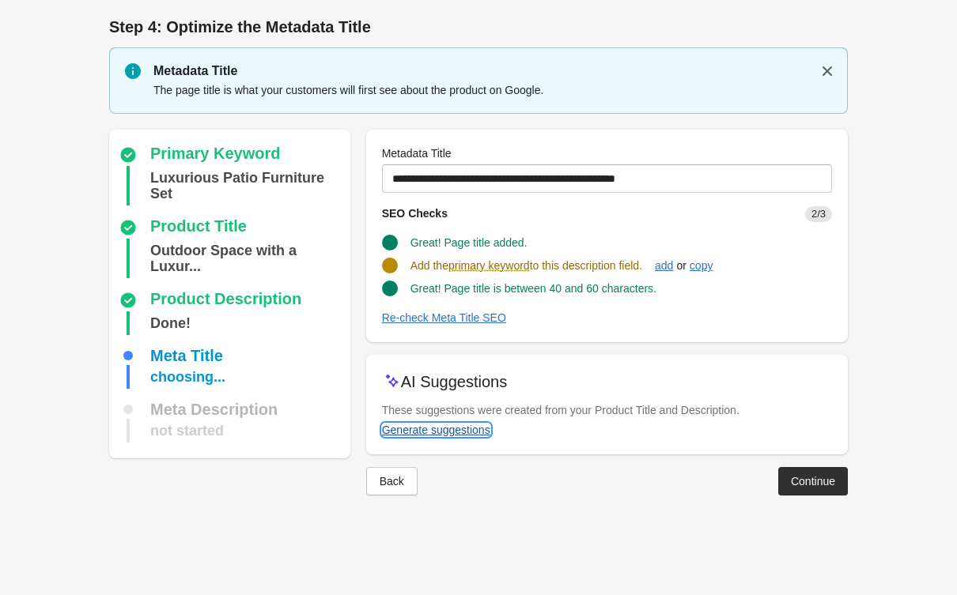
click at [428, 430] on div "Generate suggestions" at bounding box center [436, 430] width 108 height 13
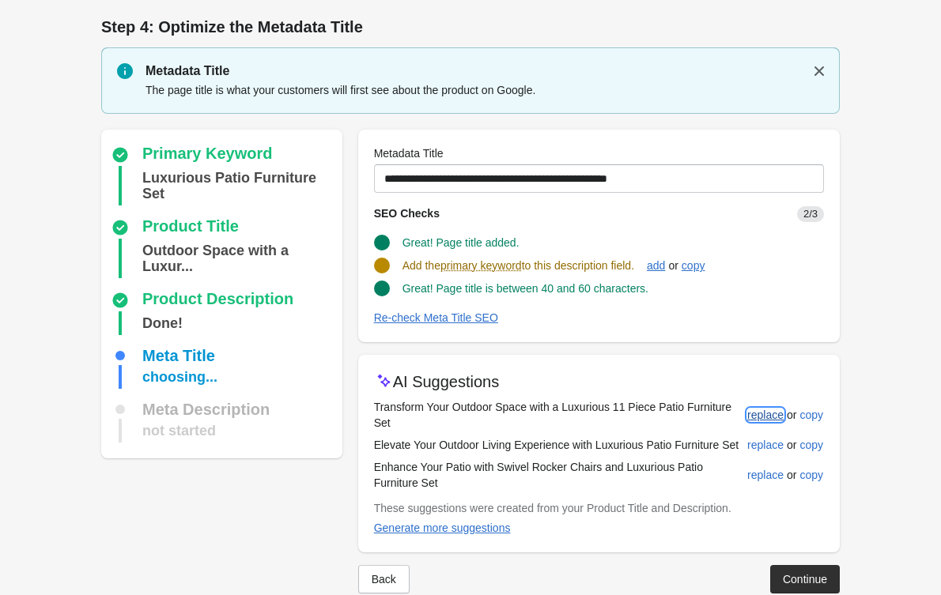
click at [748, 406] on button "replace" at bounding box center [765, 415] width 49 height 28
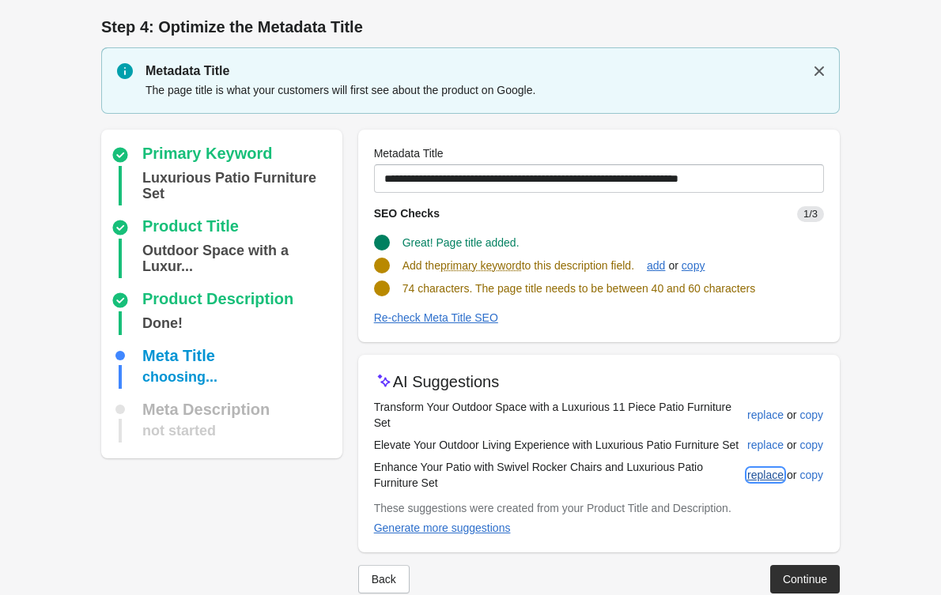
click at [754, 465] on button "replace" at bounding box center [765, 475] width 49 height 28
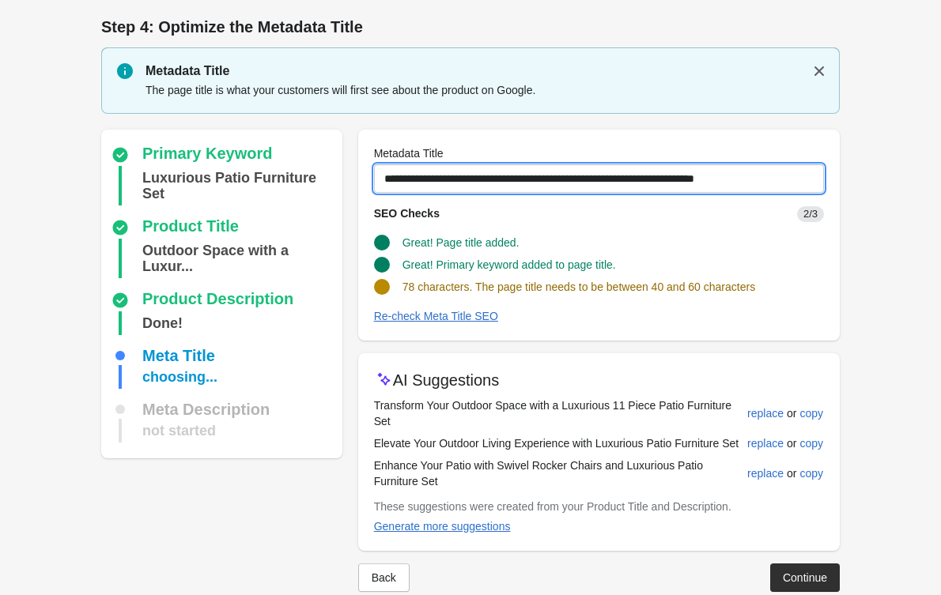
click at [772, 172] on input "**********" at bounding box center [599, 178] width 450 height 28
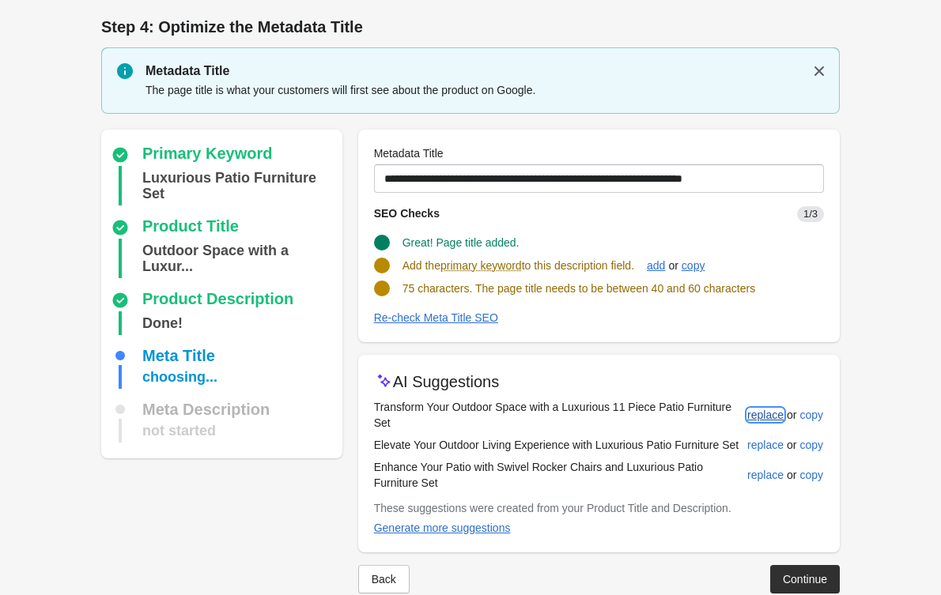
click at [765, 415] on div "replace" at bounding box center [765, 415] width 36 height 13
click at [776, 479] on div "replace" at bounding box center [765, 475] width 36 height 13
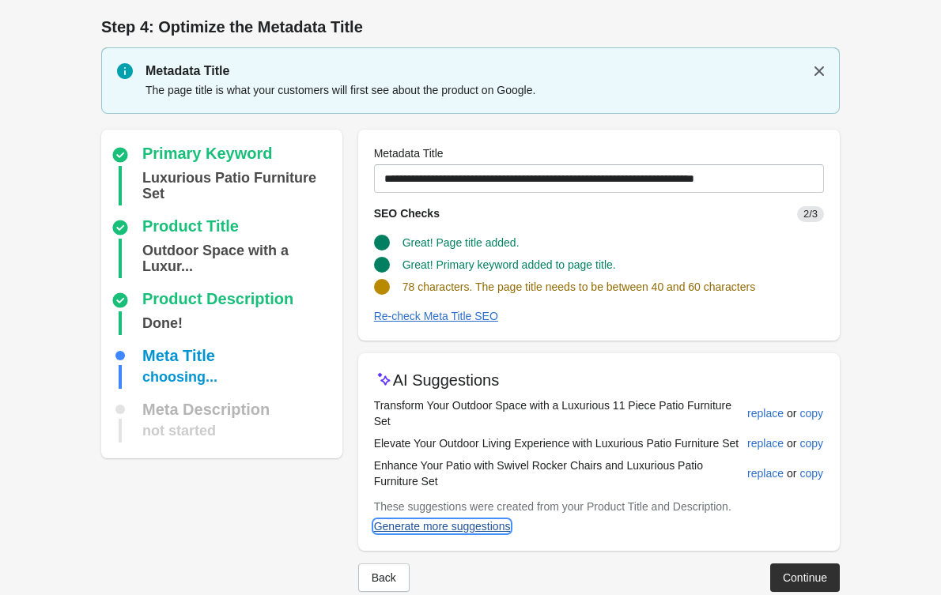
click at [479, 520] on div "Generate more suggestions" at bounding box center [442, 526] width 137 height 13
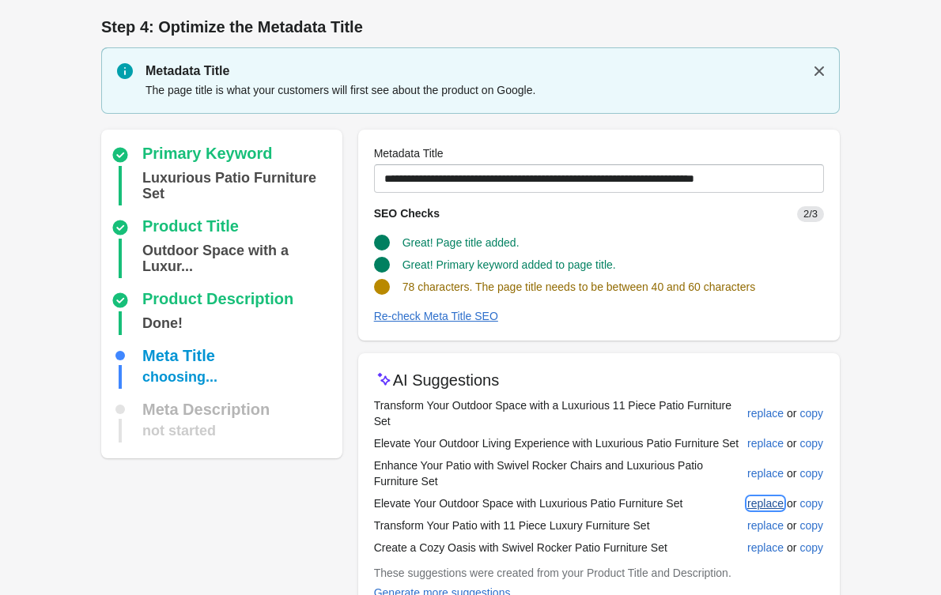
click at [757, 504] on div "replace" at bounding box center [765, 503] width 36 height 13
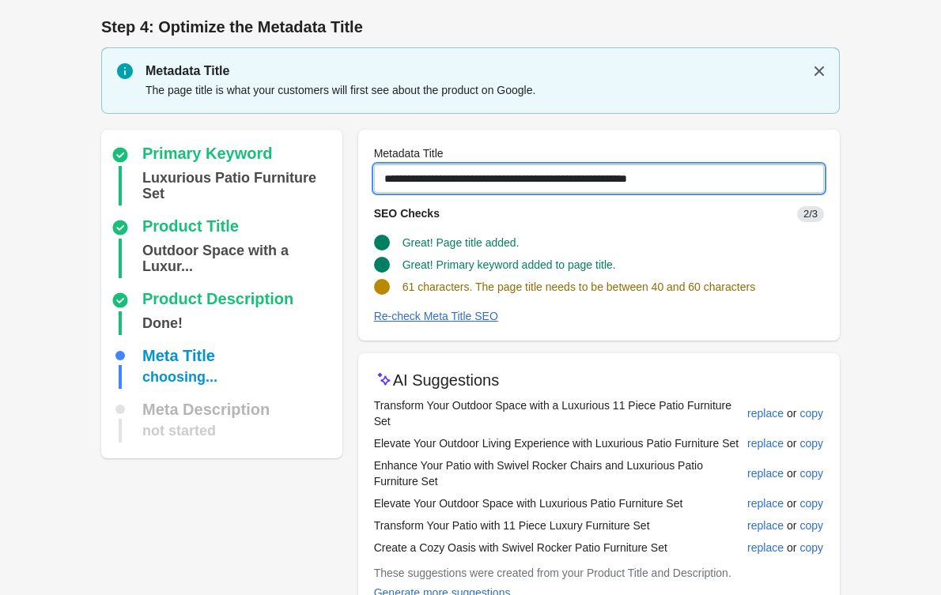
click at [728, 177] on input "**********" at bounding box center [599, 178] width 450 height 28
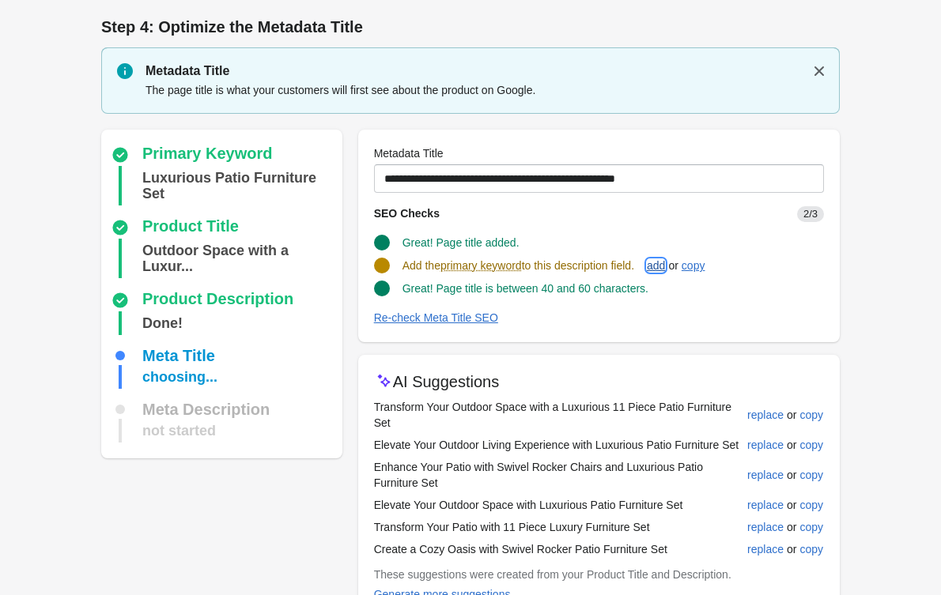
click at [663, 263] on div "add" at bounding box center [656, 265] width 18 height 13
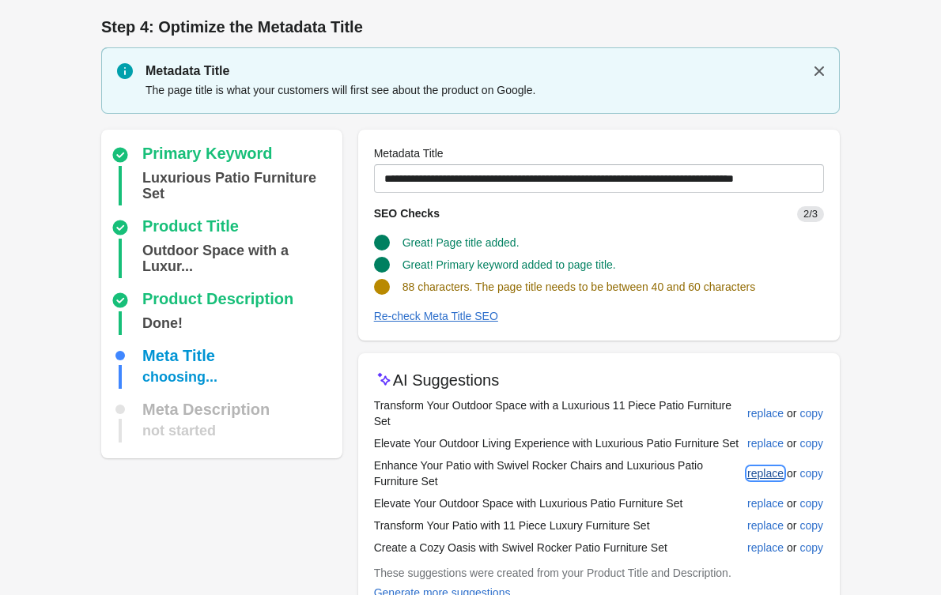
click at [757, 478] on div "replace" at bounding box center [765, 473] width 36 height 13
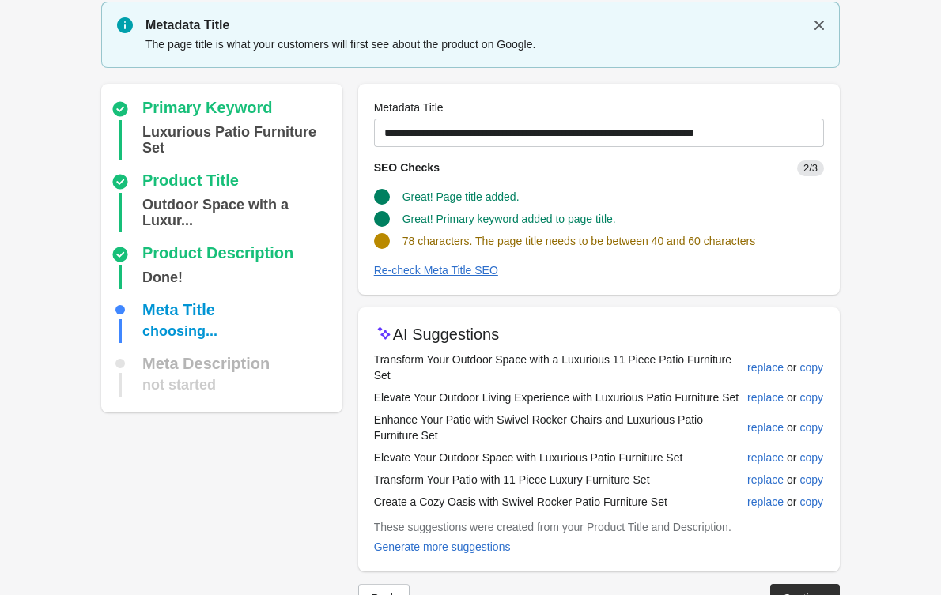
scroll to position [95, 0]
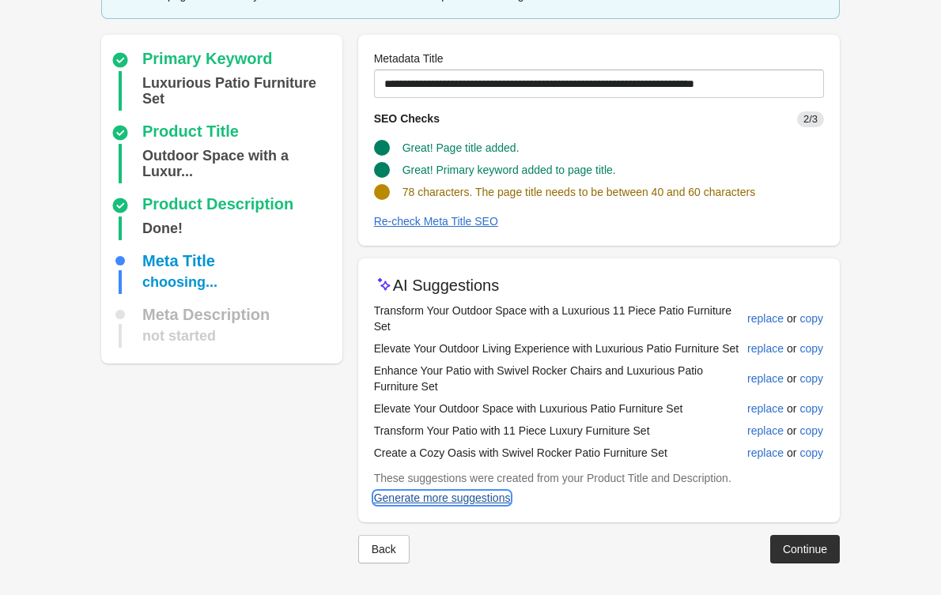
click at [485, 487] on button "Generate more suggestions" at bounding box center [442, 498] width 149 height 28
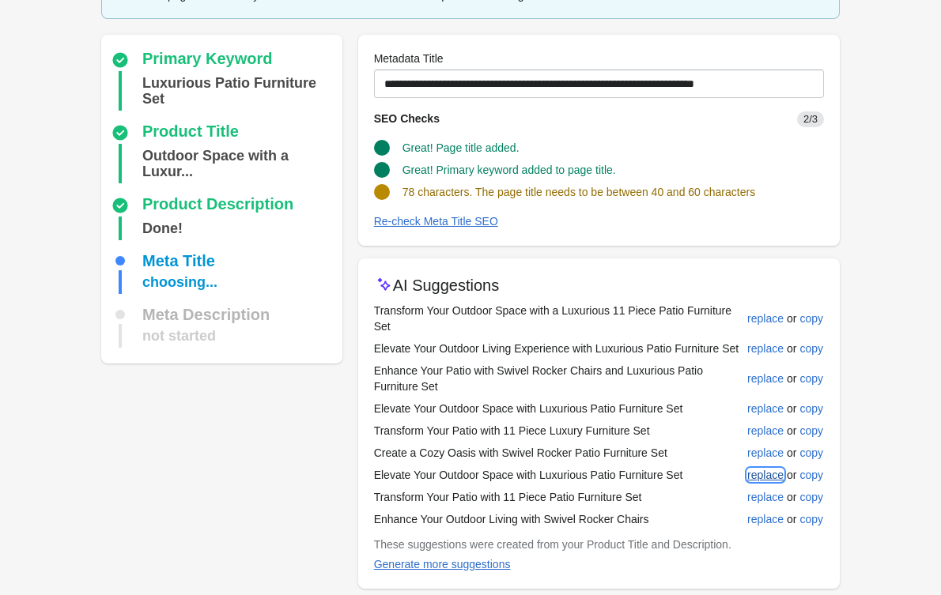
click at [744, 471] on button "replace" at bounding box center [765, 475] width 49 height 28
click at [767, 498] on div "replace" at bounding box center [765, 497] width 36 height 13
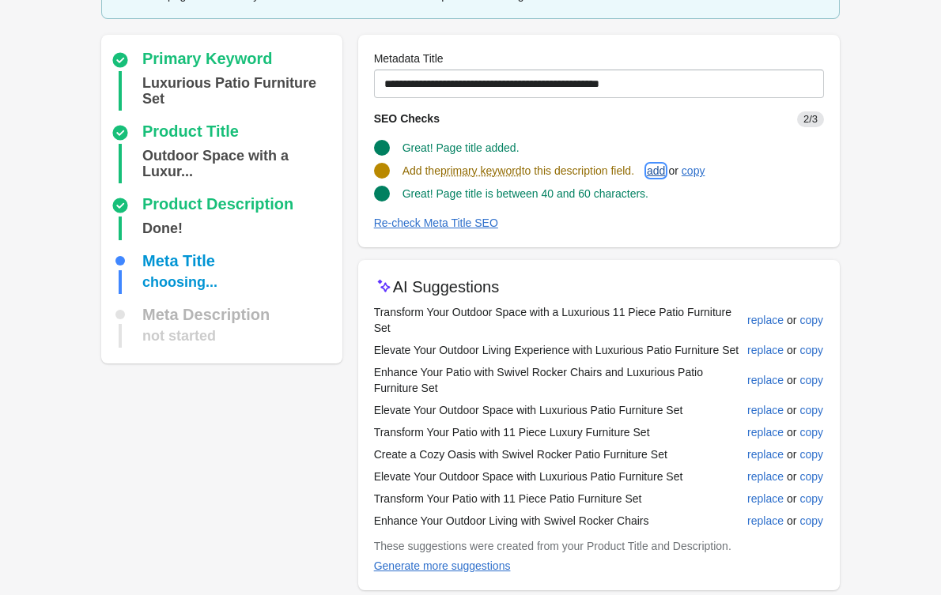
click at [665, 176] on div "add" at bounding box center [656, 170] width 18 height 13
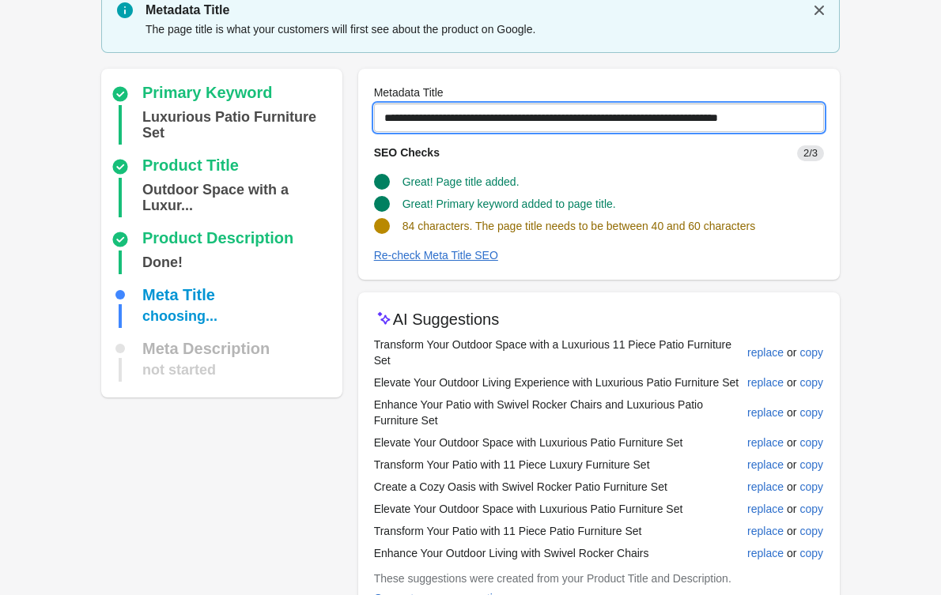
scroll to position [60, 0]
drag, startPoint x: 513, startPoint y: 92, endPoint x: 300, endPoint y: 60, distance: 215.0
click at [300, 60] on div "Primary Keyword Luxurious Patio Furniture Set Product Title Outdoor Space with …" at bounding box center [462, 361] width 754 height 608
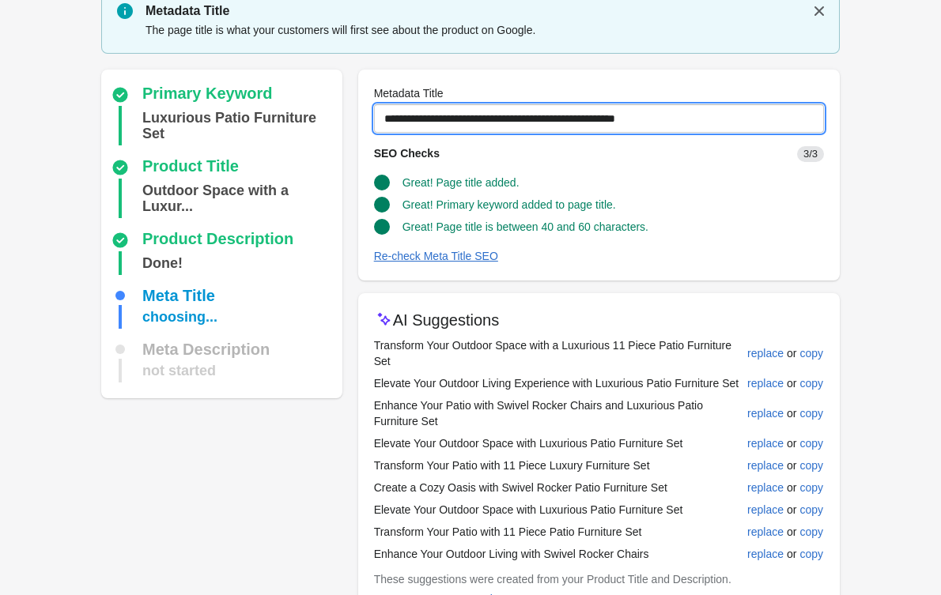
scroll to position [152, 0]
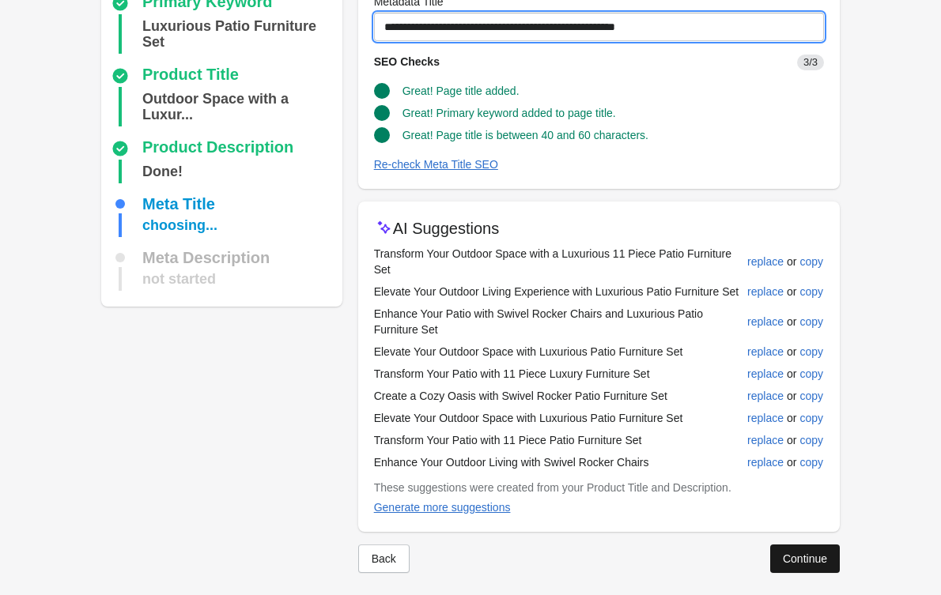
type input "**********"
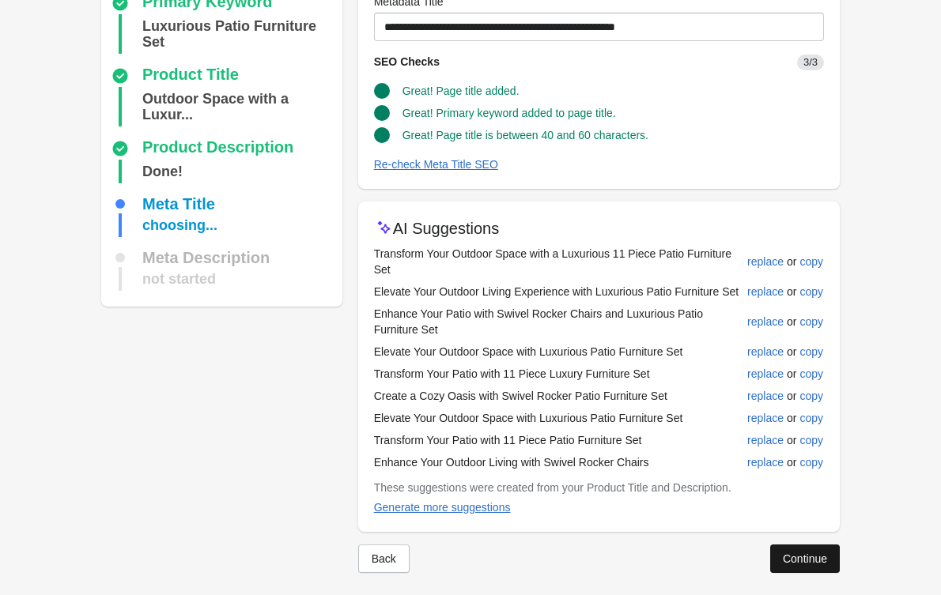
click at [807, 551] on button "Continue" at bounding box center [805, 559] width 70 height 28
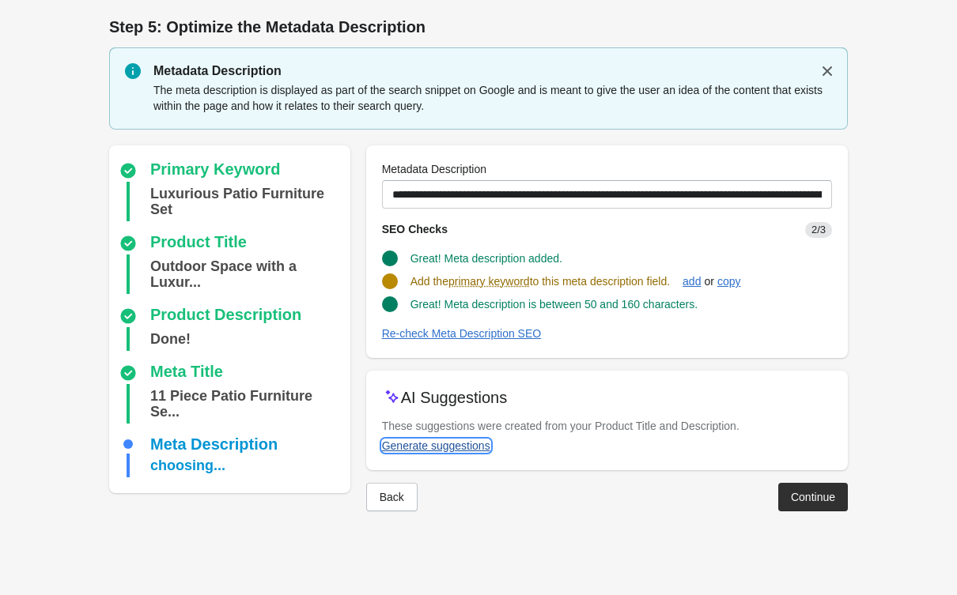
click at [459, 440] on div "Generate suggestions" at bounding box center [436, 446] width 108 height 13
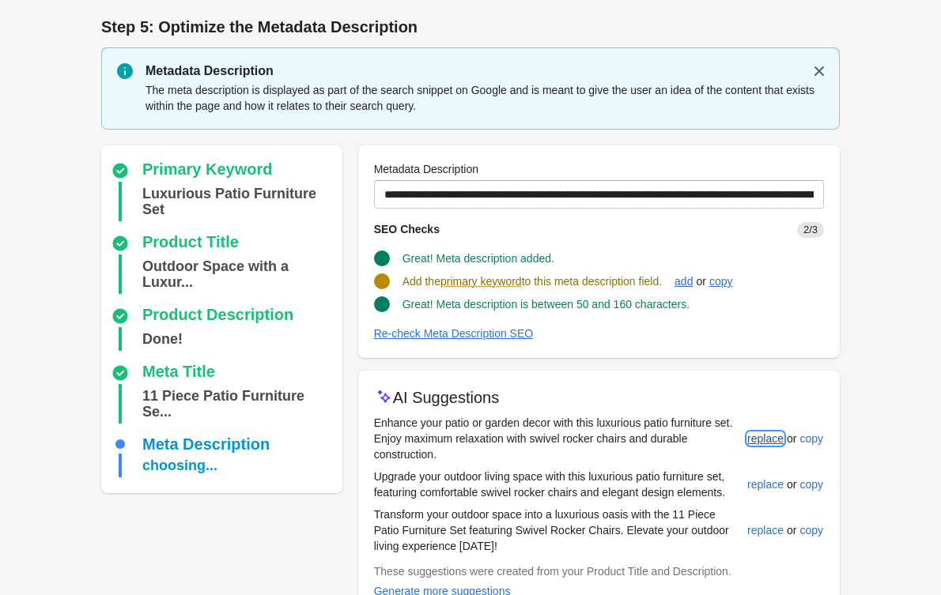
click at [762, 435] on div "replace" at bounding box center [765, 439] width 36 height 13
type input "**********"
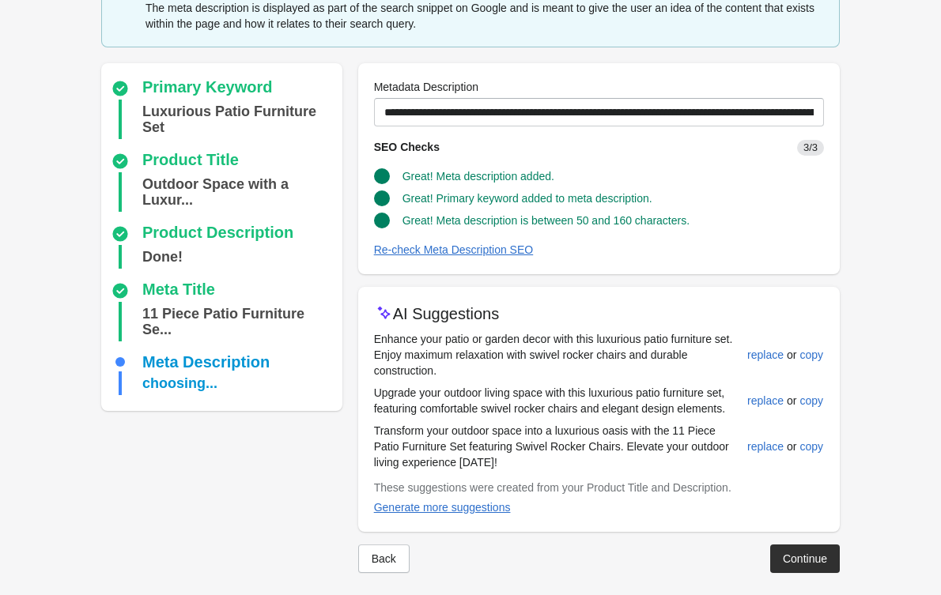
scroll to position [92, 0]
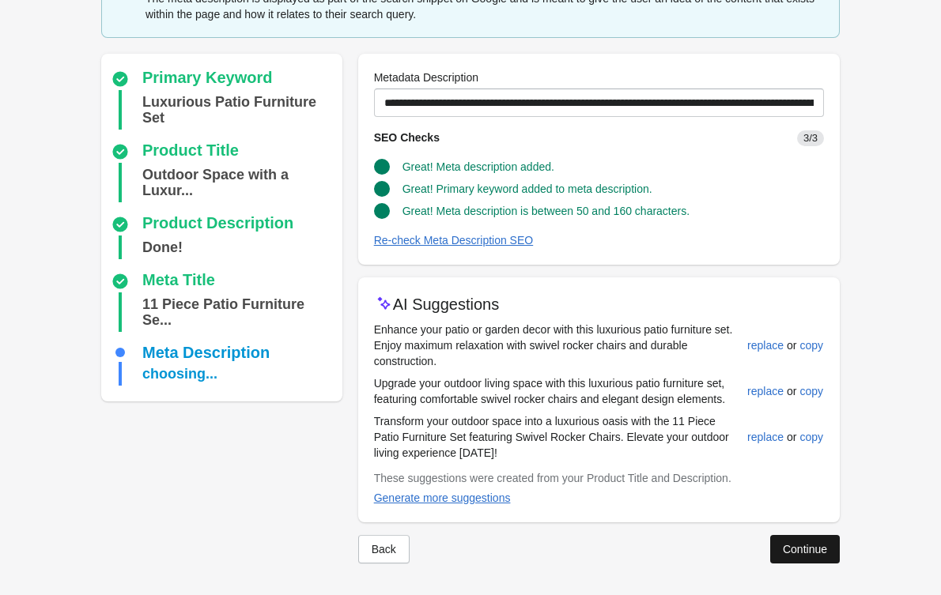
click at [795, 545] on div "Continue" at bounding box center [805, 549] width 44 height 13
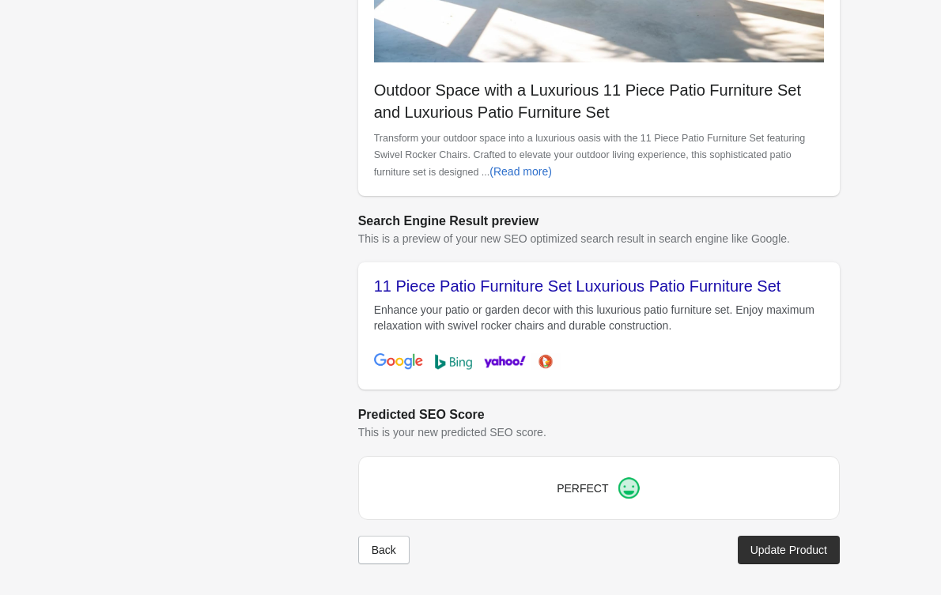
scroll to position [473, 0]
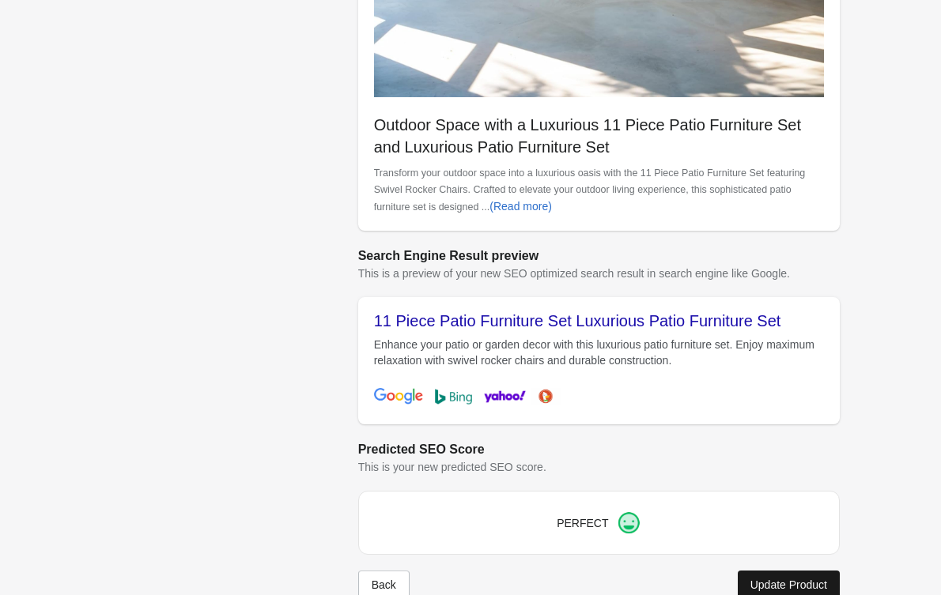
click at [794, 571] on button "Update Product" at bounding box center [789, 585] width 102 height 28
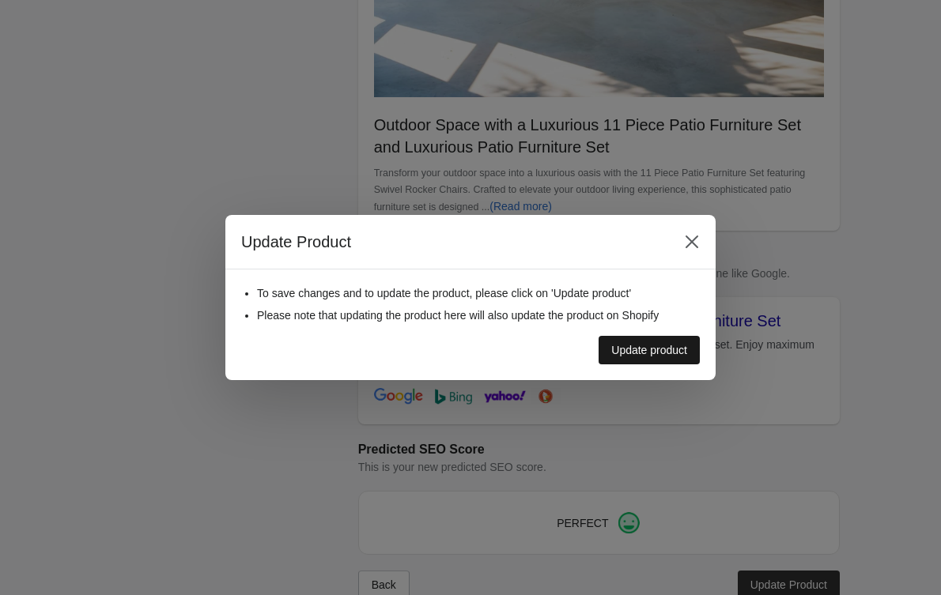
click at [650, 344] on div "Update product" at bounding box center [649, 350] width 76 height 13
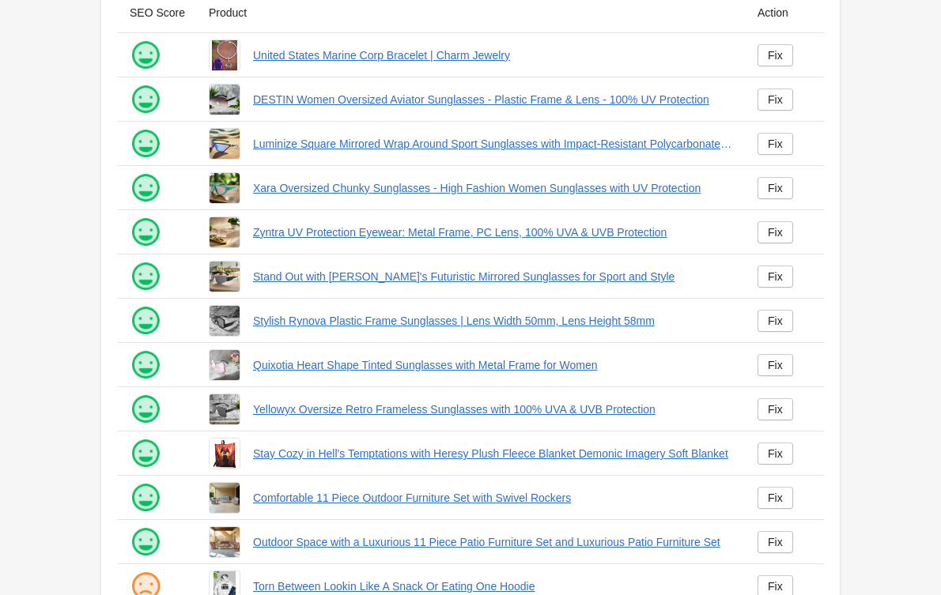
scroll to position [278, 0]
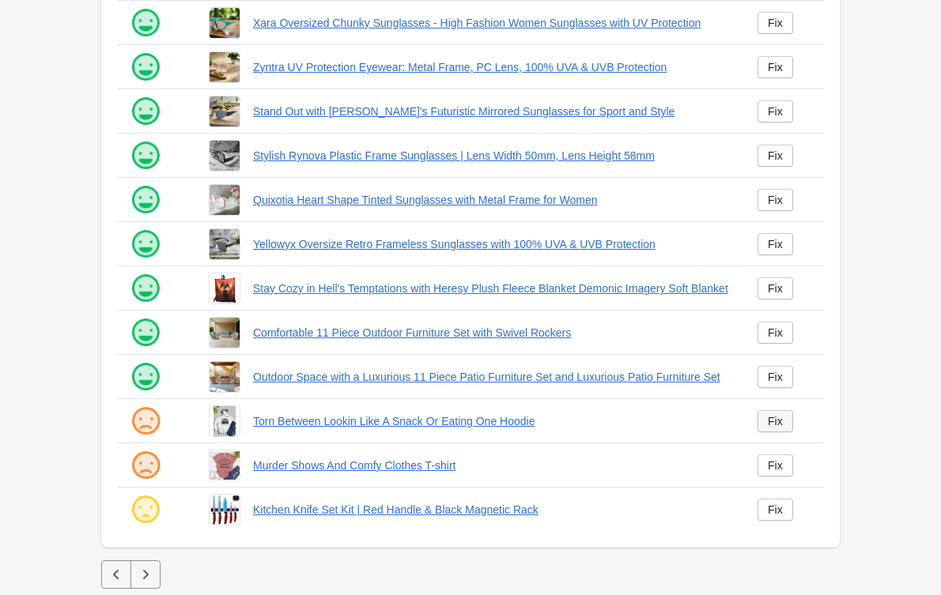
click at [770, 419] on div "Fix" at bounding box center [775, 421] width 15 height 13
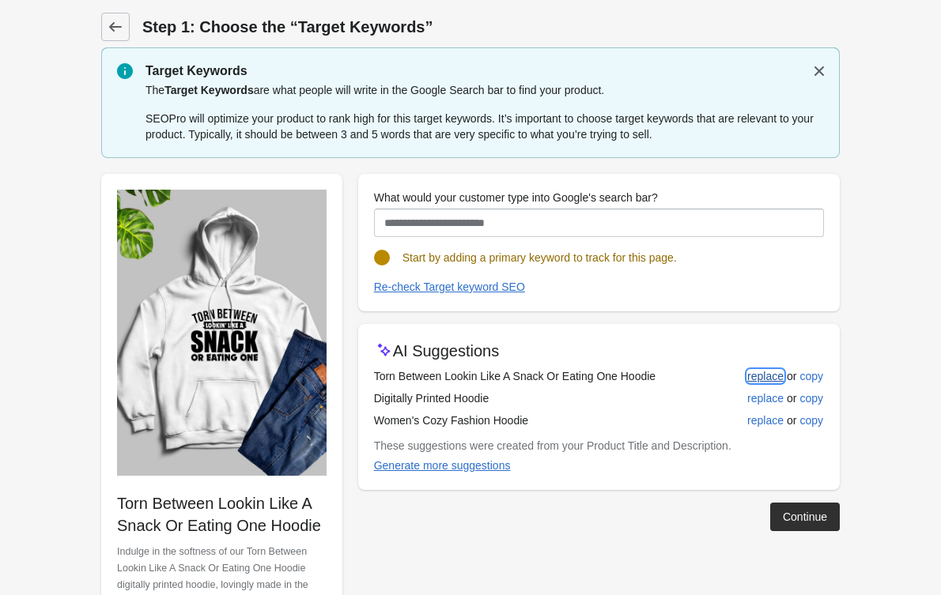
click at [766, 370] on div "replace" at bounding box center [765, 376] width 36 height 13
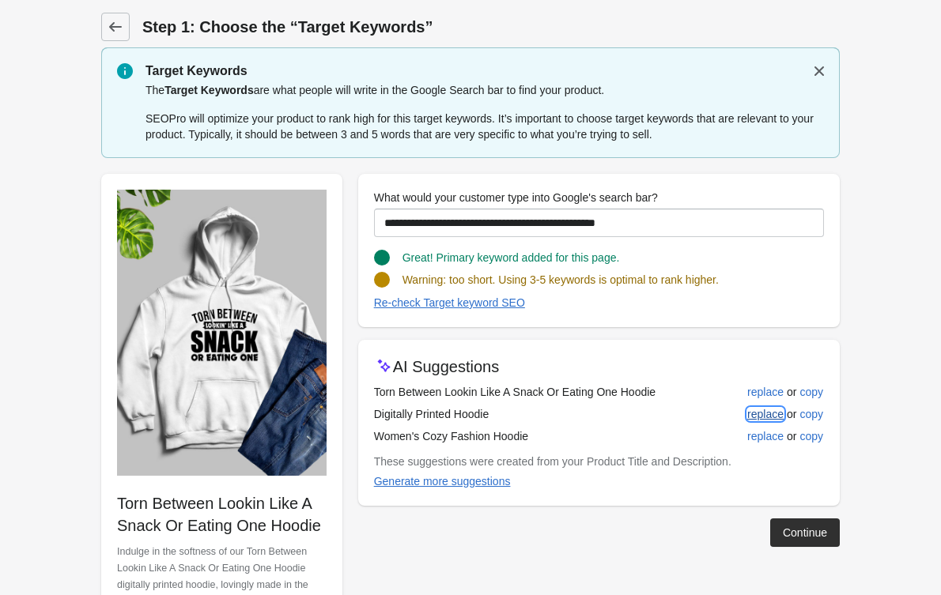
click at [764, 412] on div "replace" at bounding box center [765, 414] width 36 height 13
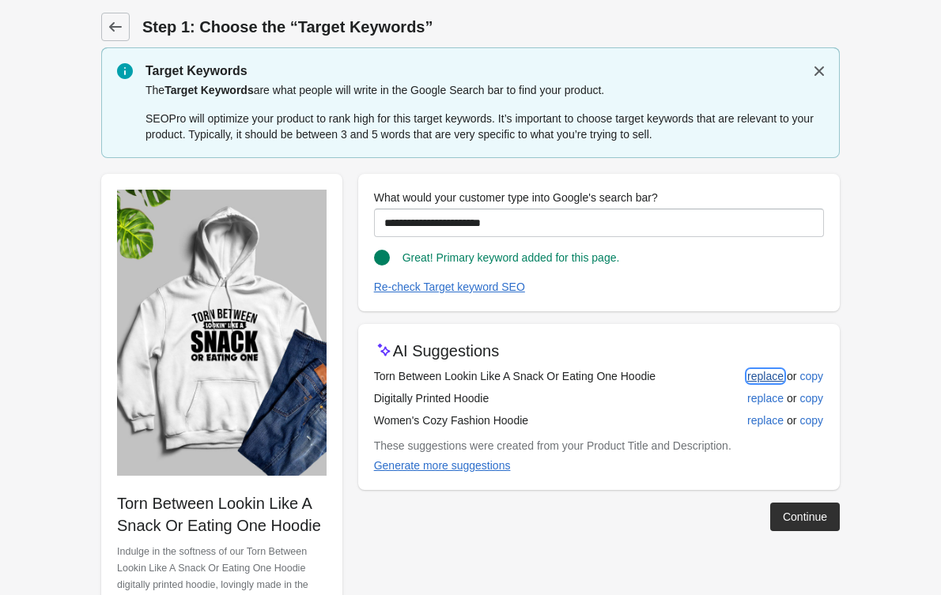
click at [759, 383] on div "replace" at bounding box center [765, 376] width 36 height 13
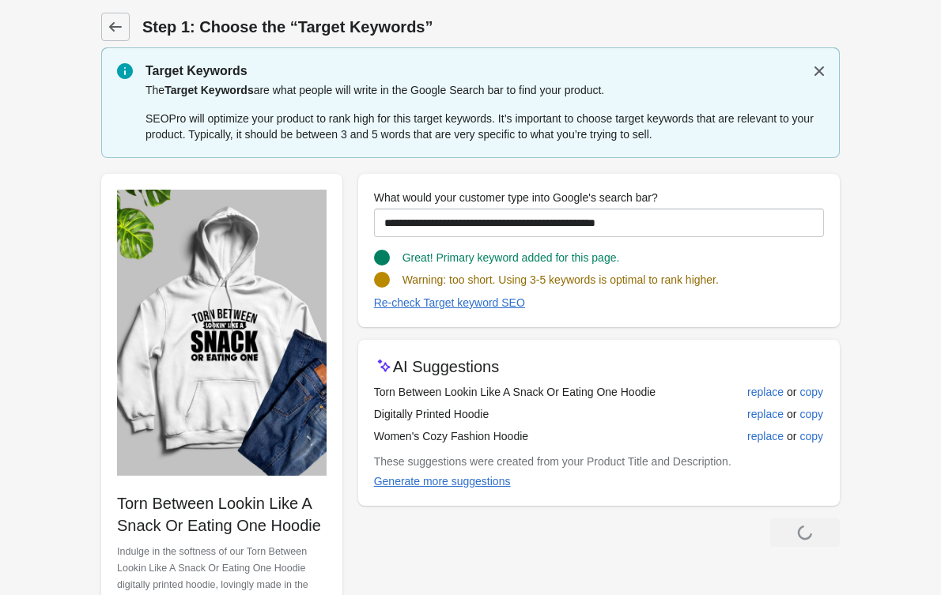
scroll to position [35, 0]
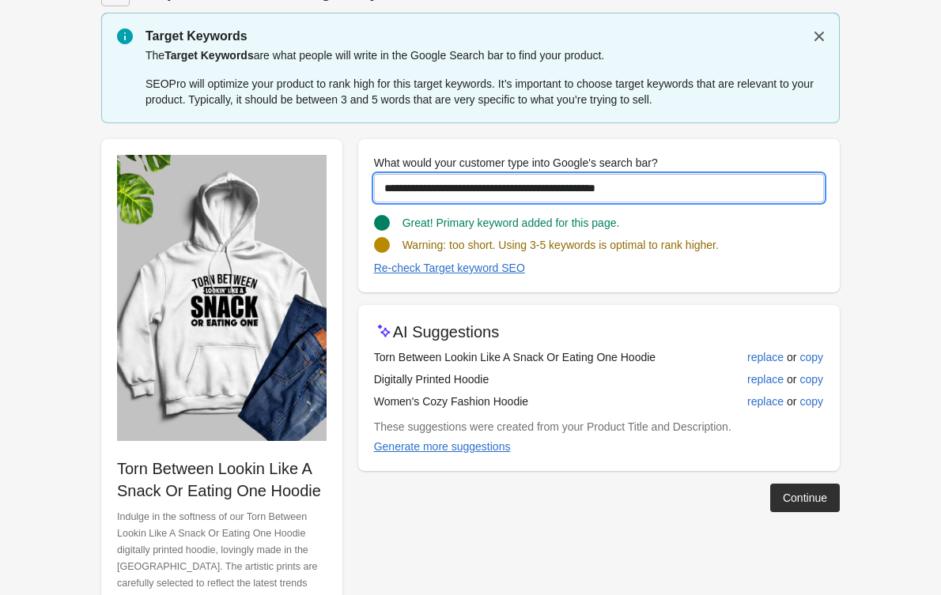
click at [450, 197] on input "**********" at bounding box center [599, 188] width 450 height 28
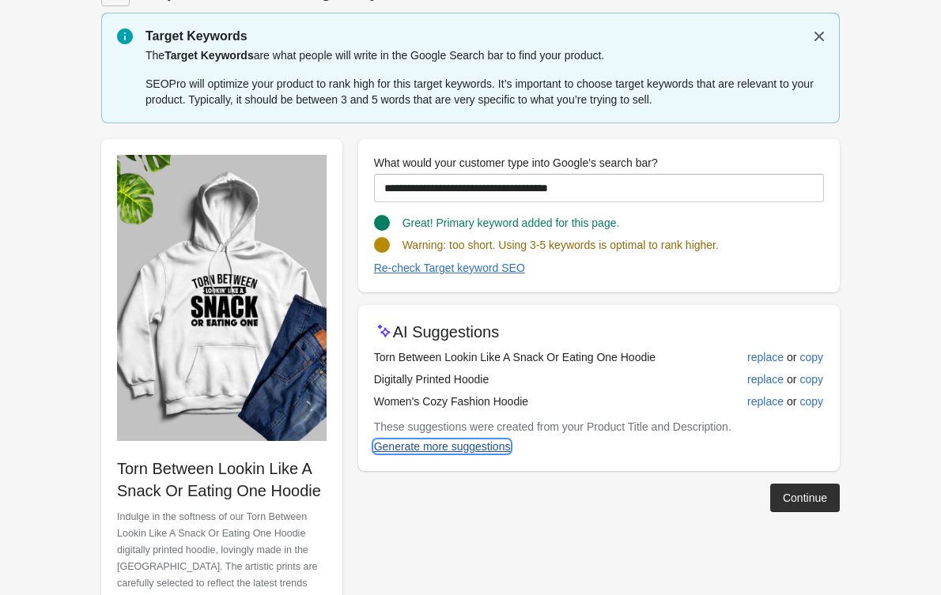
click at [453, 441] on div "Generate more suggestions" at bounding box center [442, 446] width 137 height 13
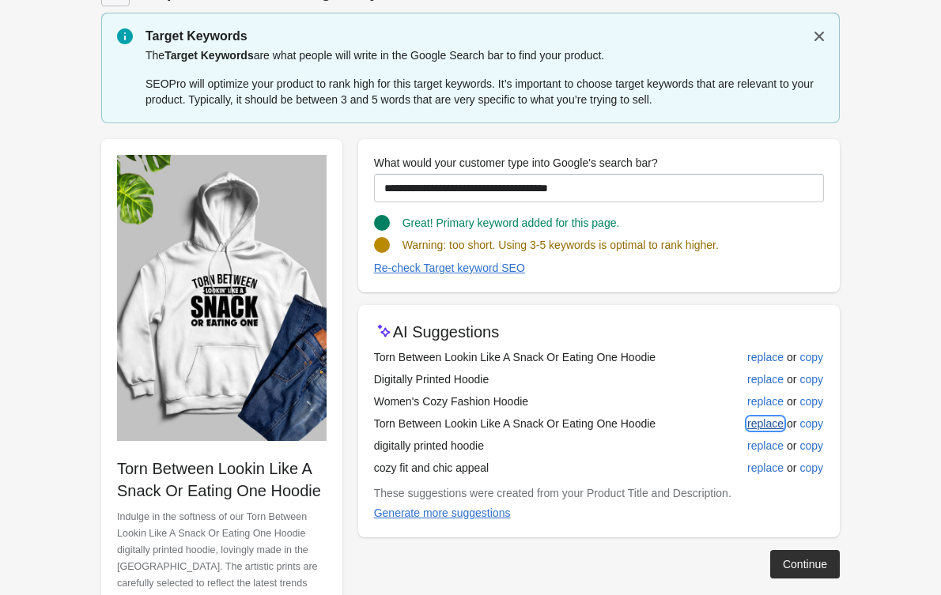
click at [753, 422] on div "replace" at bounding box center [765, 423] width 36 height 13
click at [475, 260] on button "Re-check Target keyword SEO" at bounding box center [450, 268] width 164 height 28
click at [485, 516] on div "Generate more suggestions" at bounding box center [442, 513] width 137 height 13
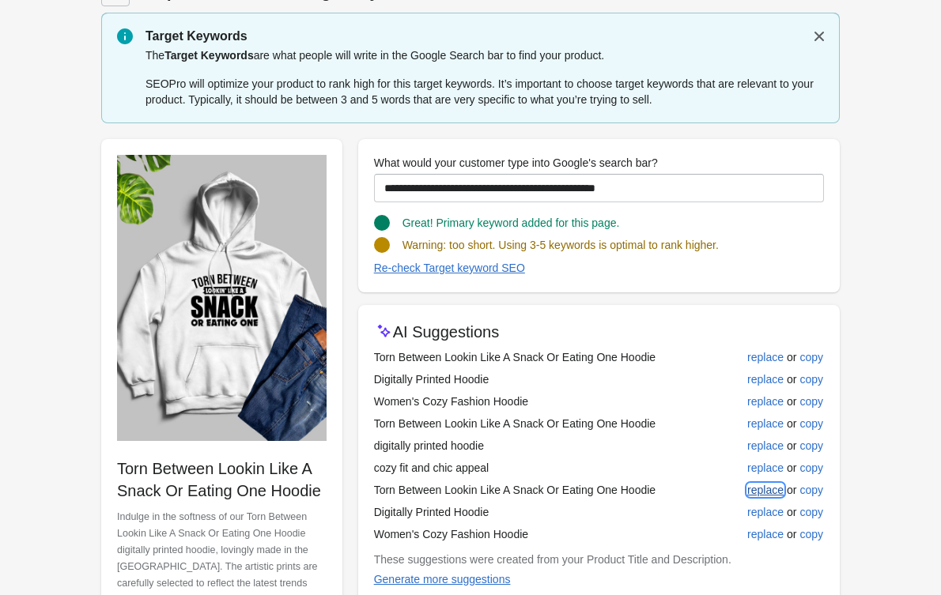
click at [766, 487] on div "replace" at bounding box center [765, 490] width 36 height 13
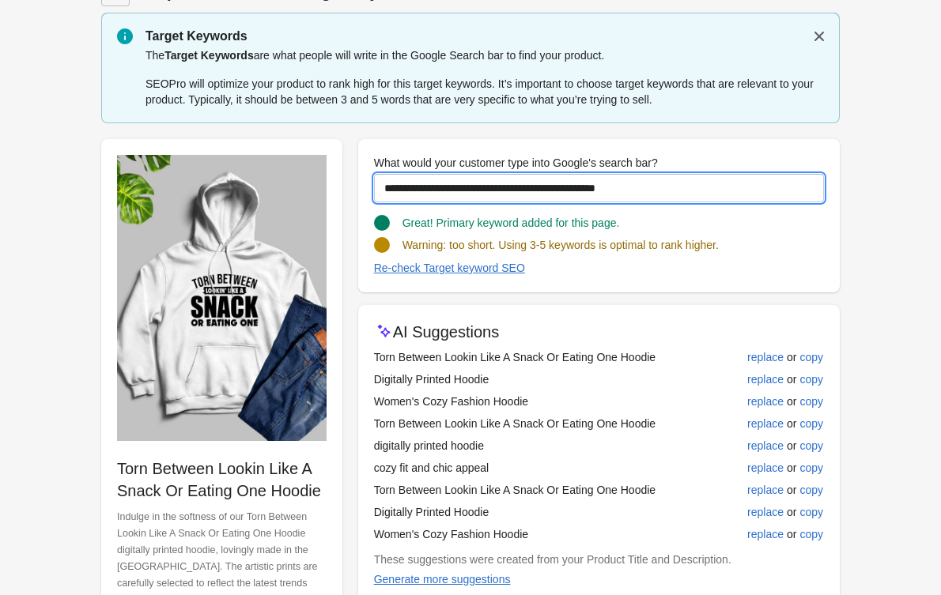
click at [721, 187] on input "**********" at bounding box center [599, 188] width 450 height 28
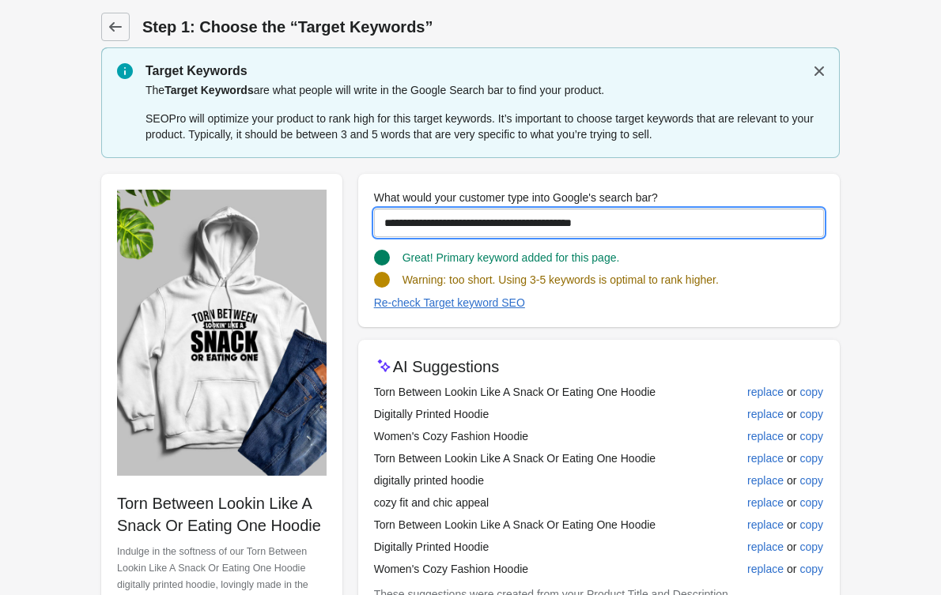
drag, startPoint x: 449, startPoint y: 190, endPoint x: 355, endPoint y: 184, distance: 94.3
click at [355, 184] on div "Torn Between Lookin Like A Snack Or Eating One Hoodie Indulge in the softness o…" at bounding box center [462, 420] width 754 height 519
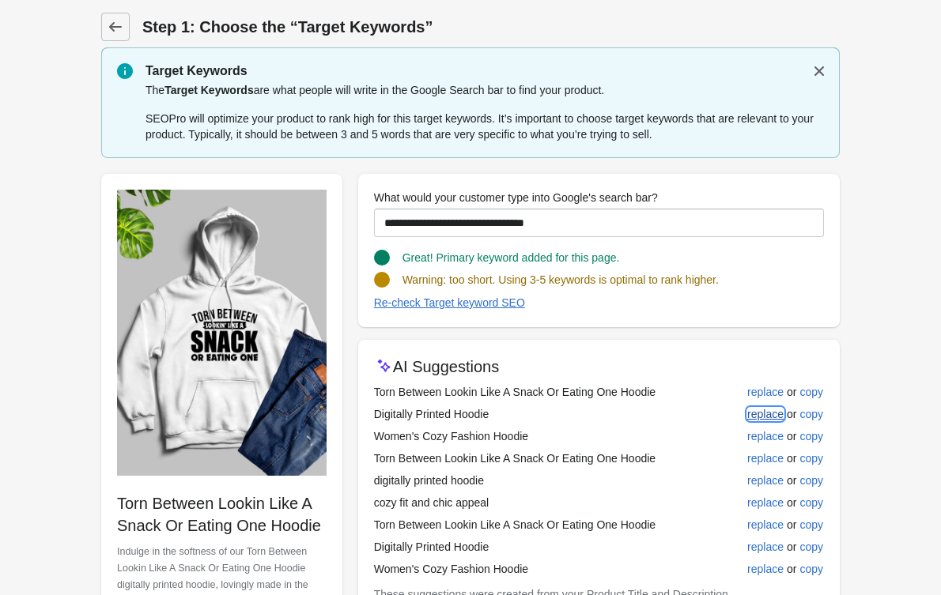
click at [760, 413] on div "replace" at bounding box center [765, 414] width 36 height 13
type input "**********"
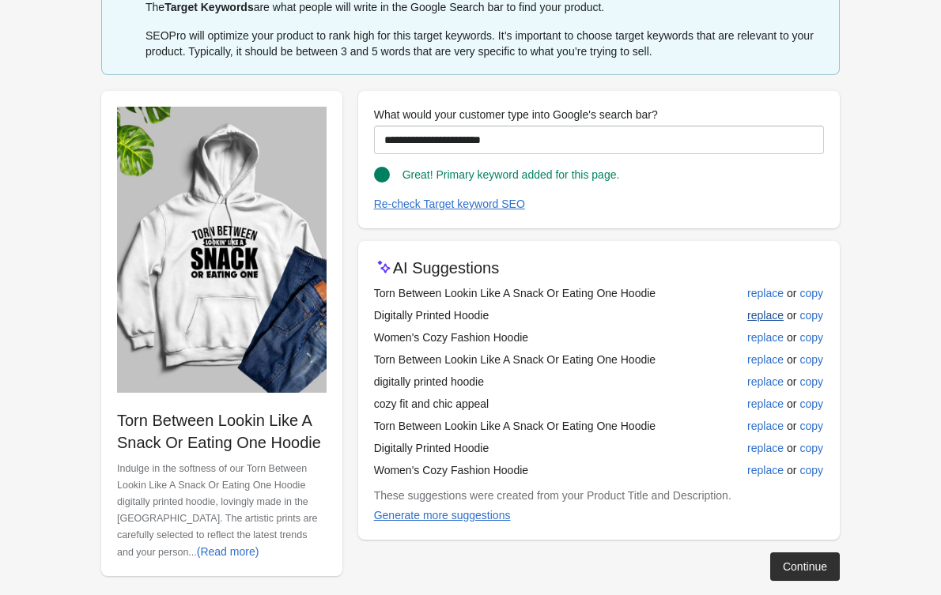
scroll to position [101, 0]
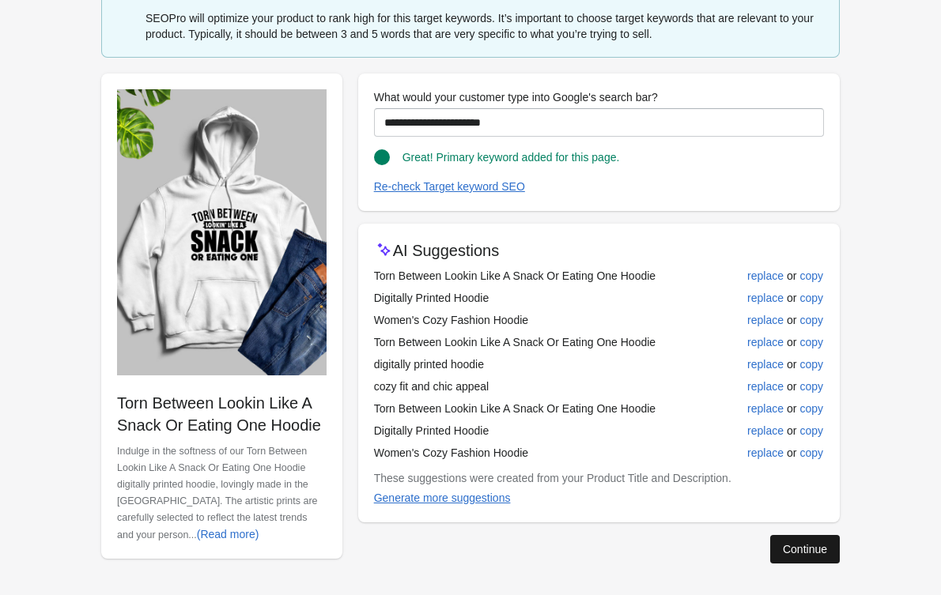
click at [802, 557] on button "Continue" at bounding box center [805, 549] width 70 height 28
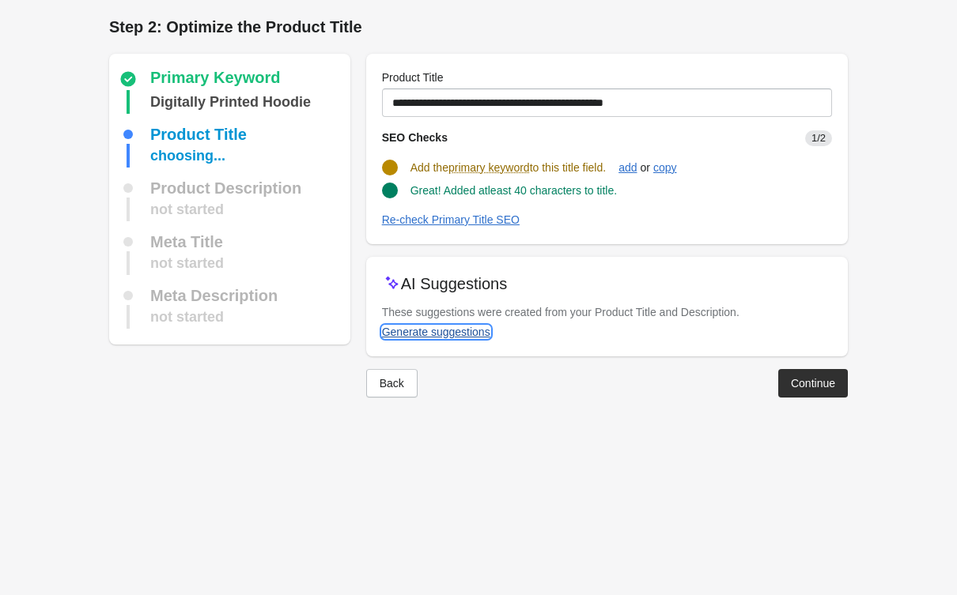
click at [448, 320] on button "Generate suggestions" at bounding box center [436, 332] width 121 height 28
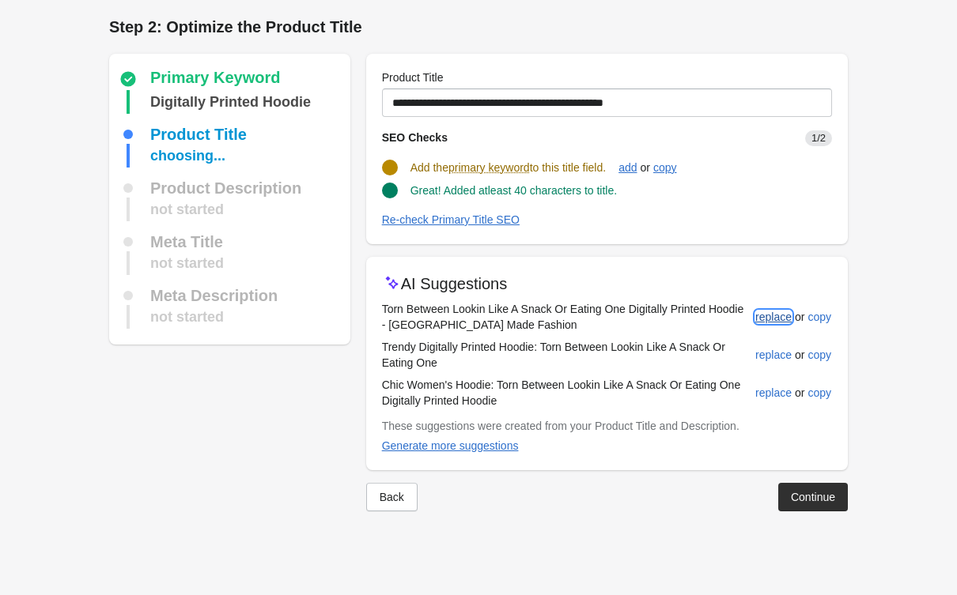
click at [764, 319] on div "replace" at bounding box center [773, 317] width 36 height 13
type input "**********"
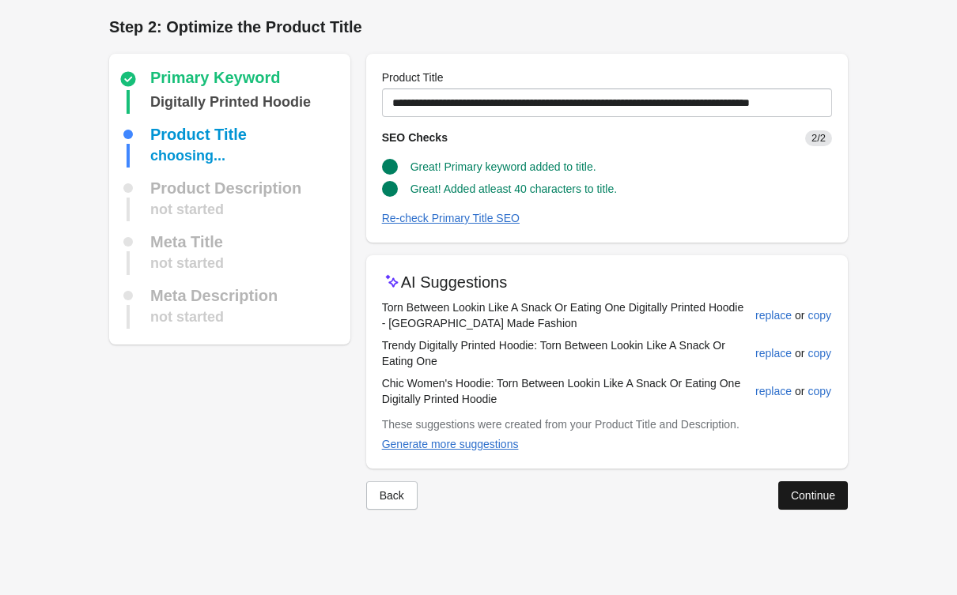
click at [824, 497] on div "Continue" at bounding box center [813, 495] width 44 height 13
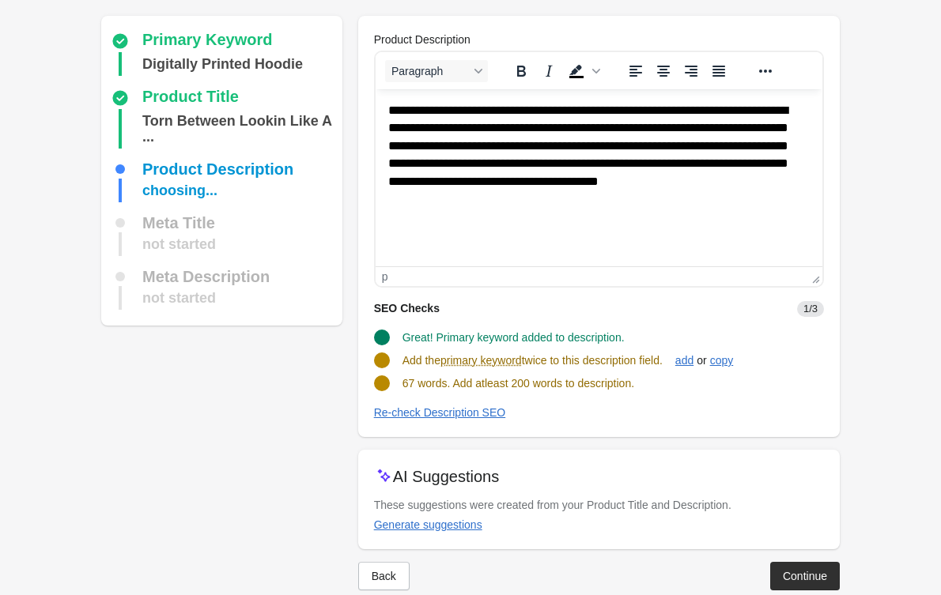
scroll to position [64, 0]
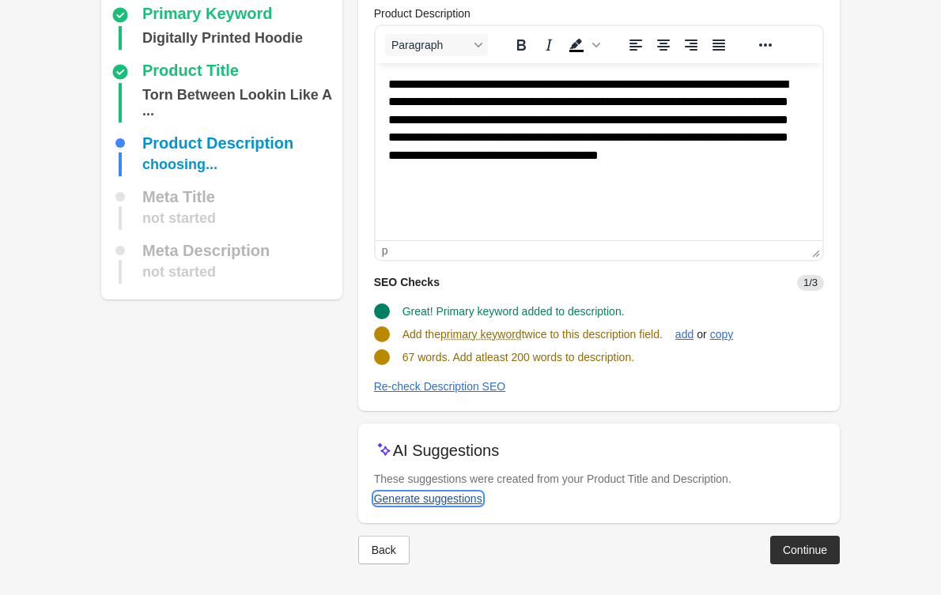
click at [384, 500] on div "Generate suggestions" at bounding box center [428, 499] width 108 height 13
click at [429, 507] on button "Generate suggestions" at bounding box center [428, 499] width 121 height 28
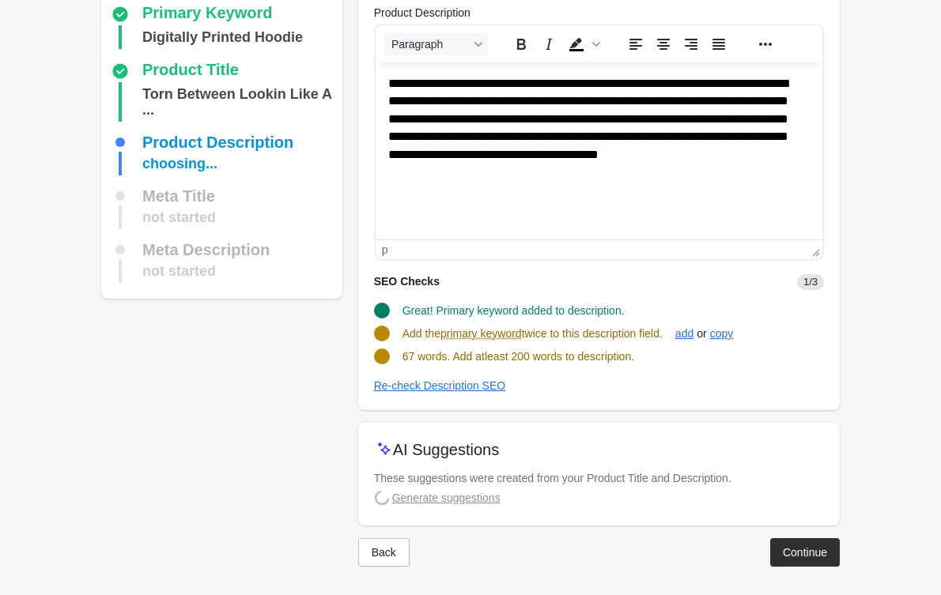
scroll to position [67, 0]
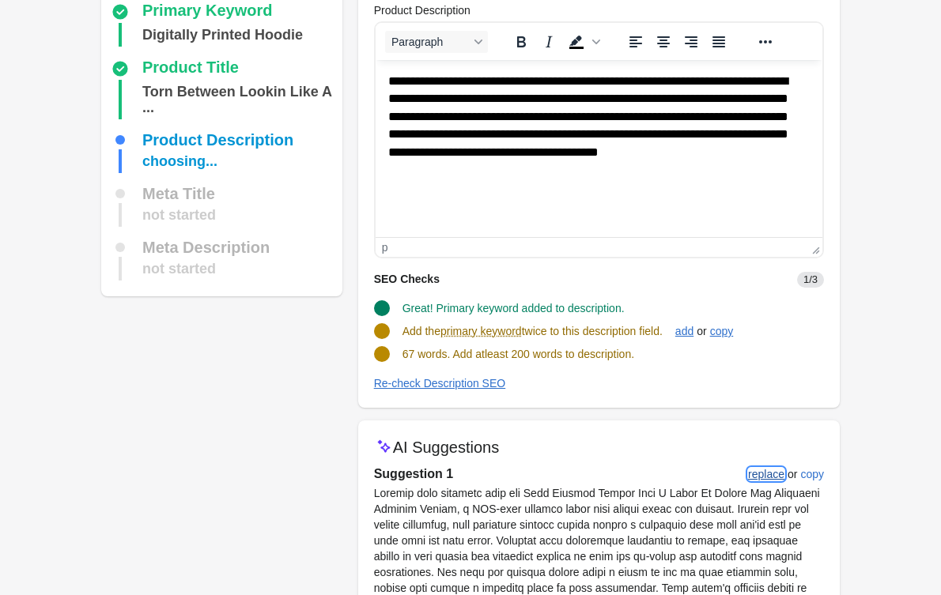
click at [748, 474] on div "replace" at bounding box center [766, 474] width 36 height 13
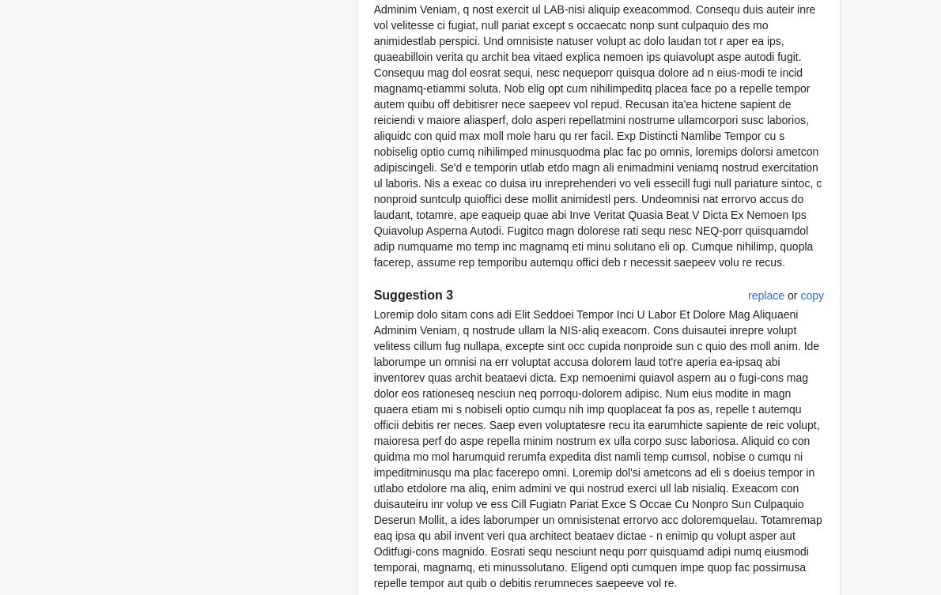
scroll to position [1010, 0]
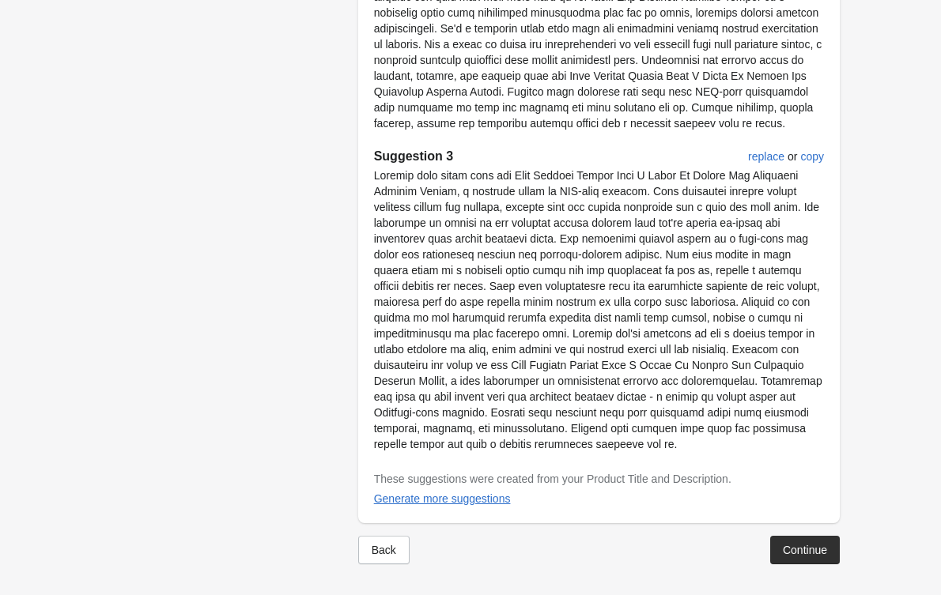
click at [807, 549] on div "Continue" at bounding box center [805, 550] width 44 height 13
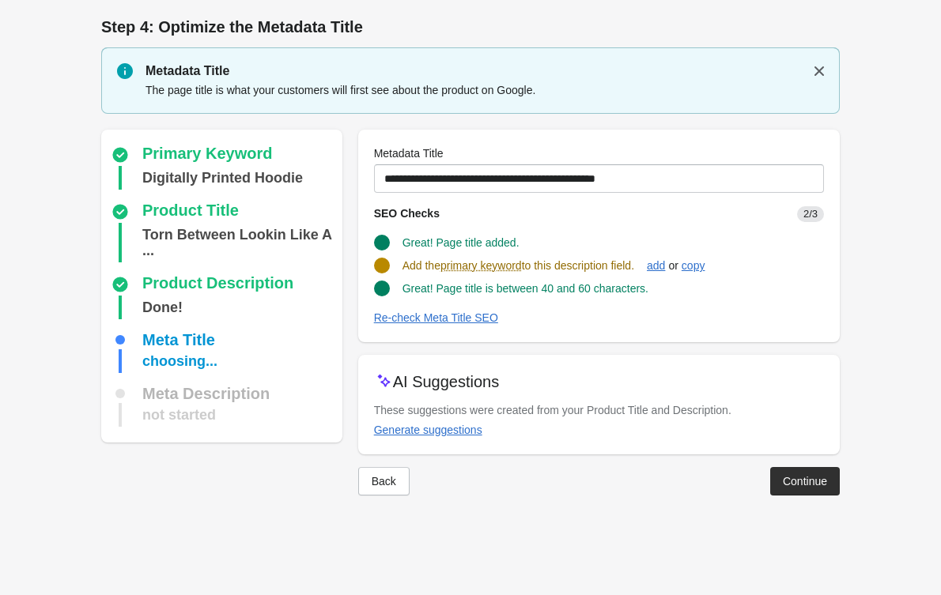
scroll to position [0, 0]
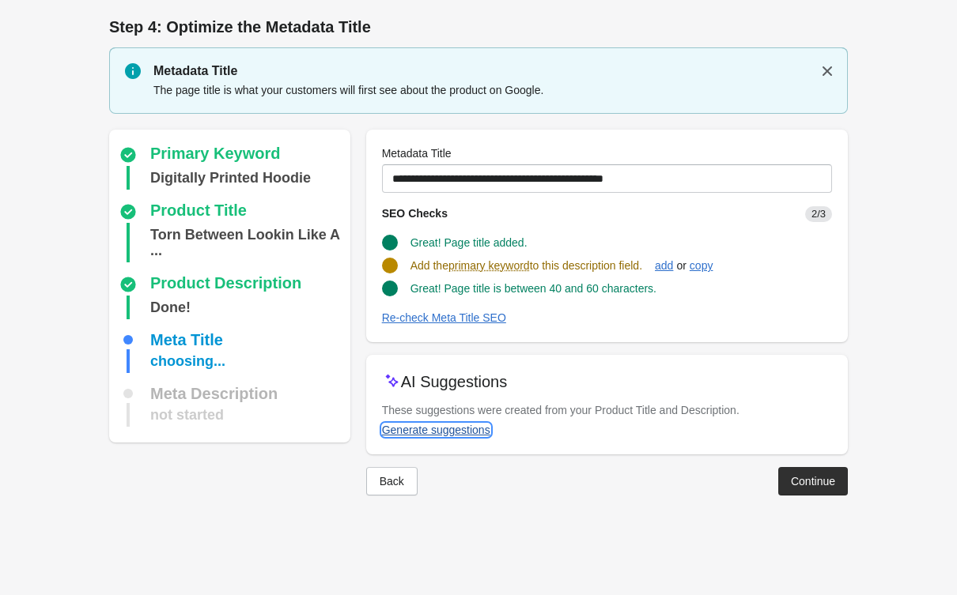
click at [459, 425] on div "Generate suggestions" at bounding box center [436, 430] width 108 height 13
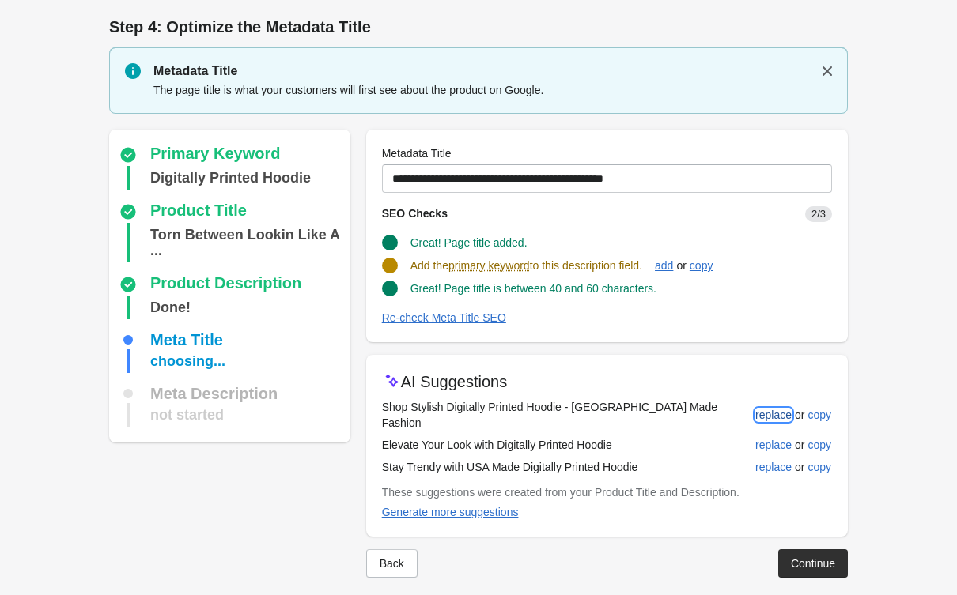
click at [775, 410] on div "replace" at bounding box center [773, 415] width 36 height 13
type input "**********"
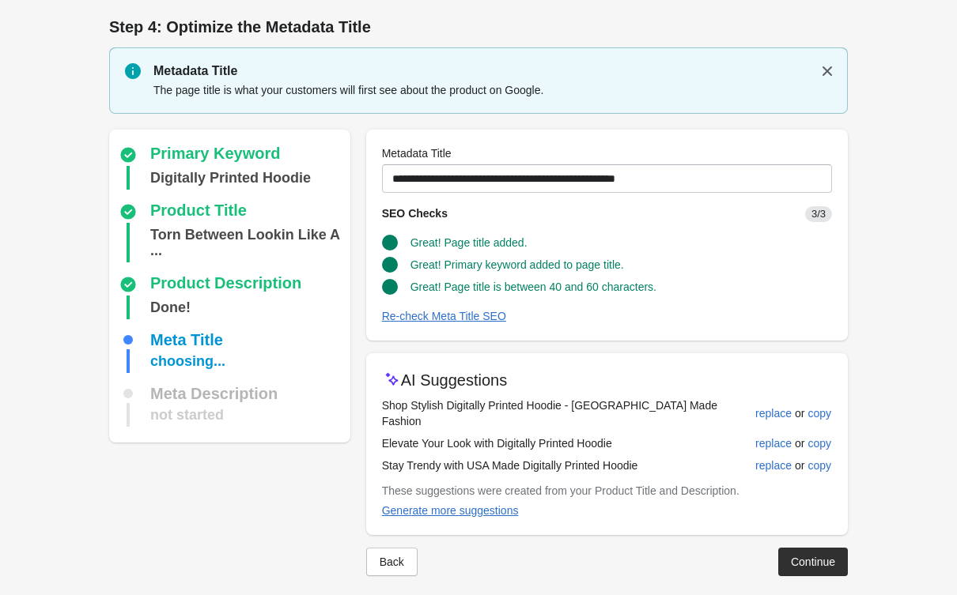
click at [804, 556] on div "Continue" at bounding box center [813, 562] width 44 height 13
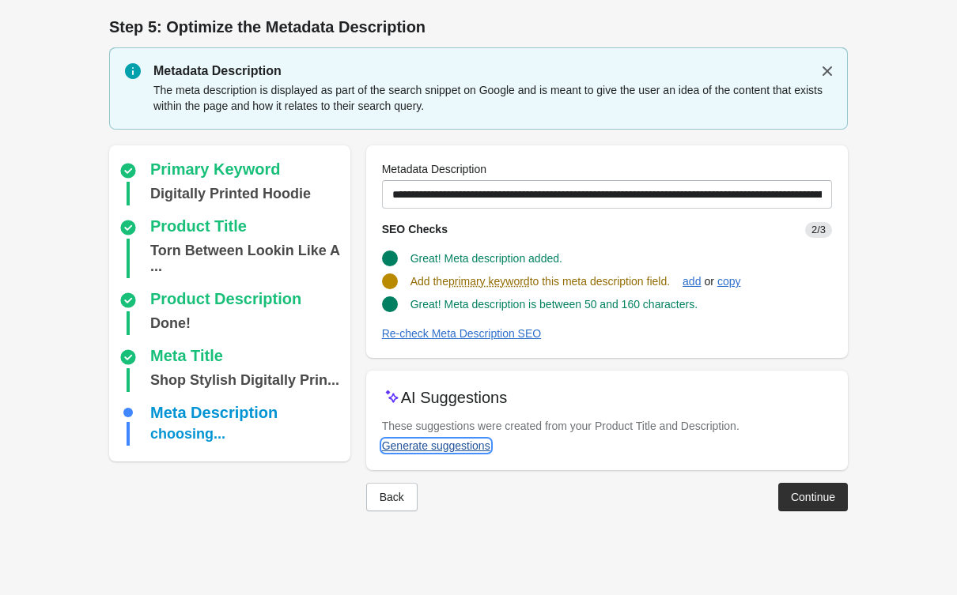
click at [474, 450] on div "Generate suggestions" at bounding box center [436, 446] width 108 height 13
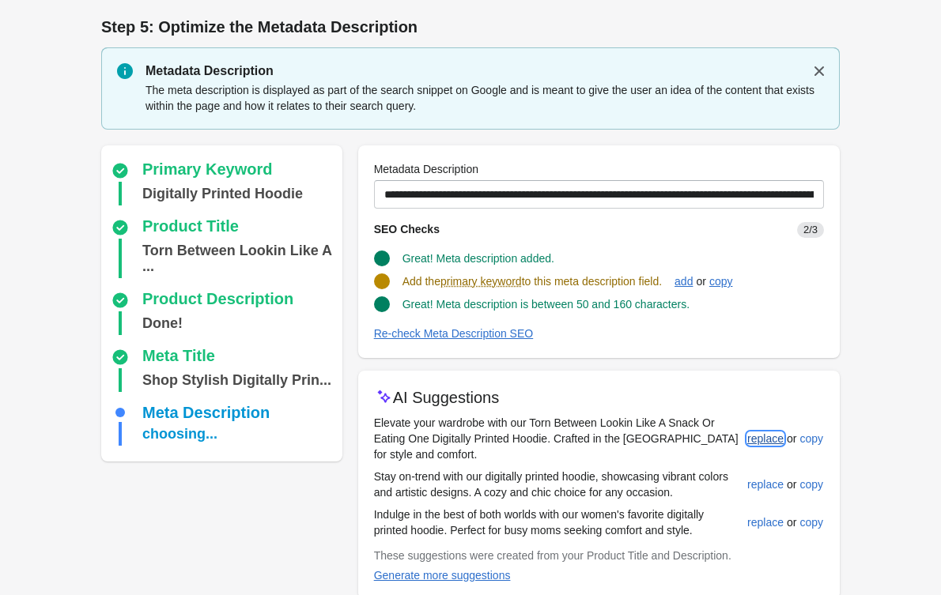
click at [759, 433] on div "replace" at bounding box center [765, 439] width 36 height 13
type input "**********"
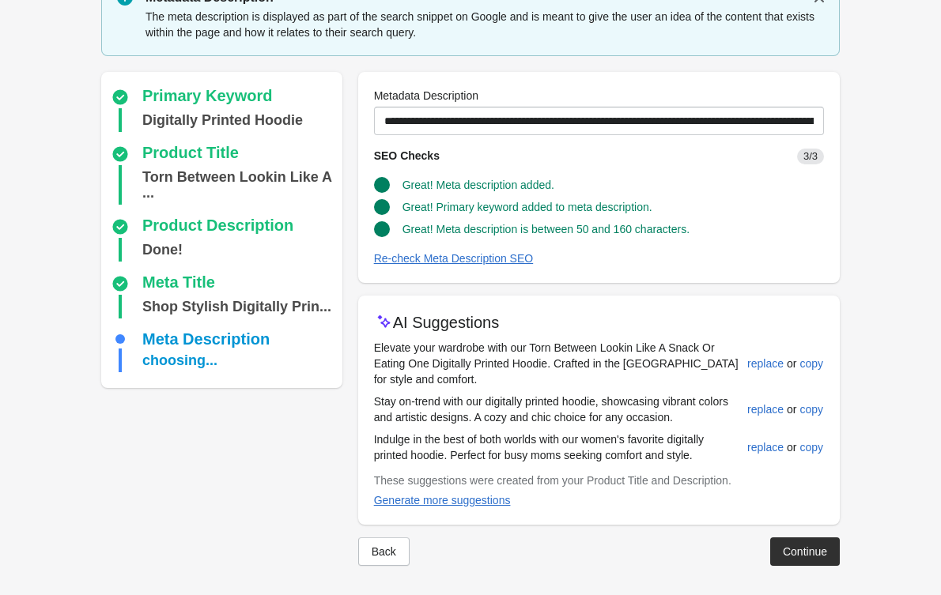
scroll to position [76, 0]
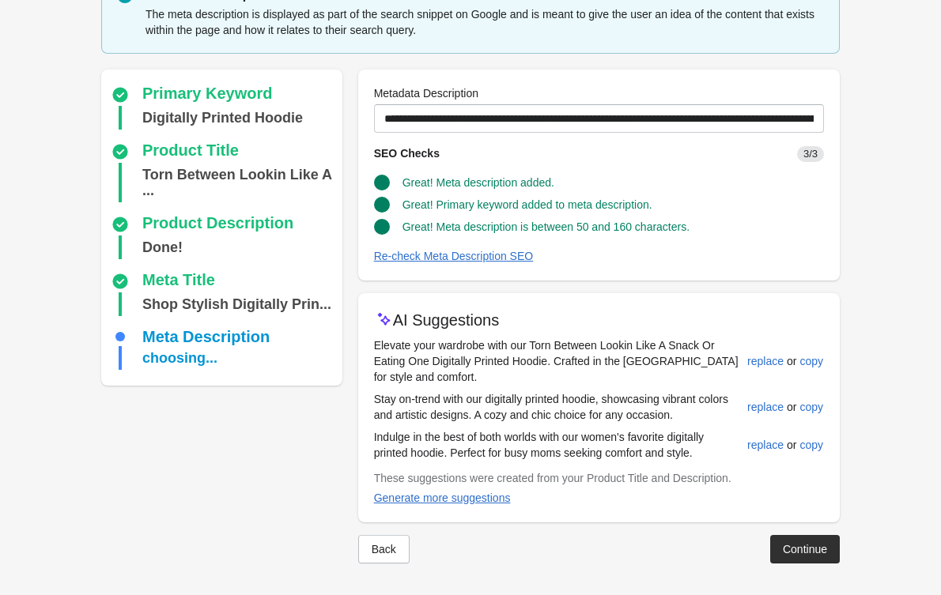
click at [788, 547] on div "Continue" at bounding box center [805, 549] width 44 height 13
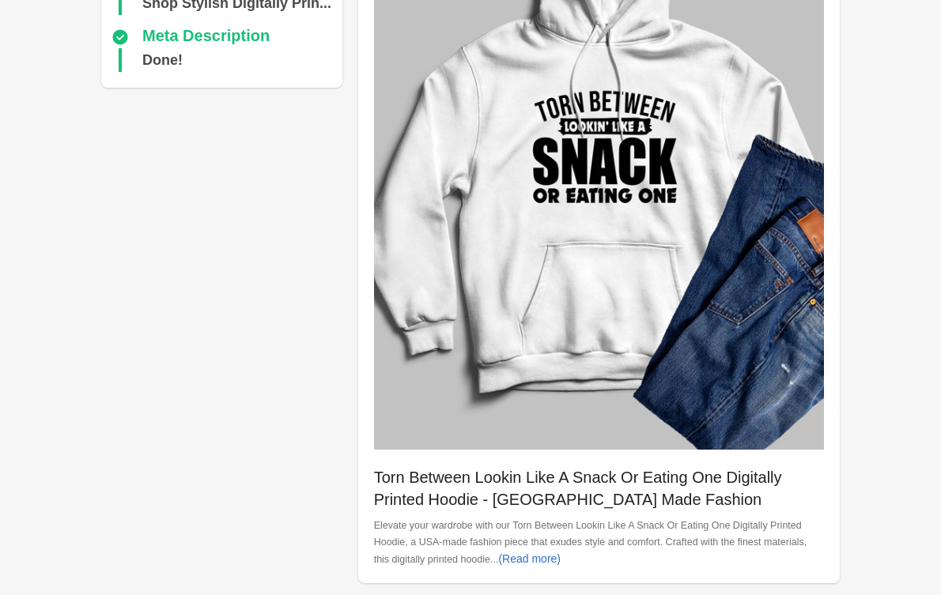
scroll to position [674, 0]
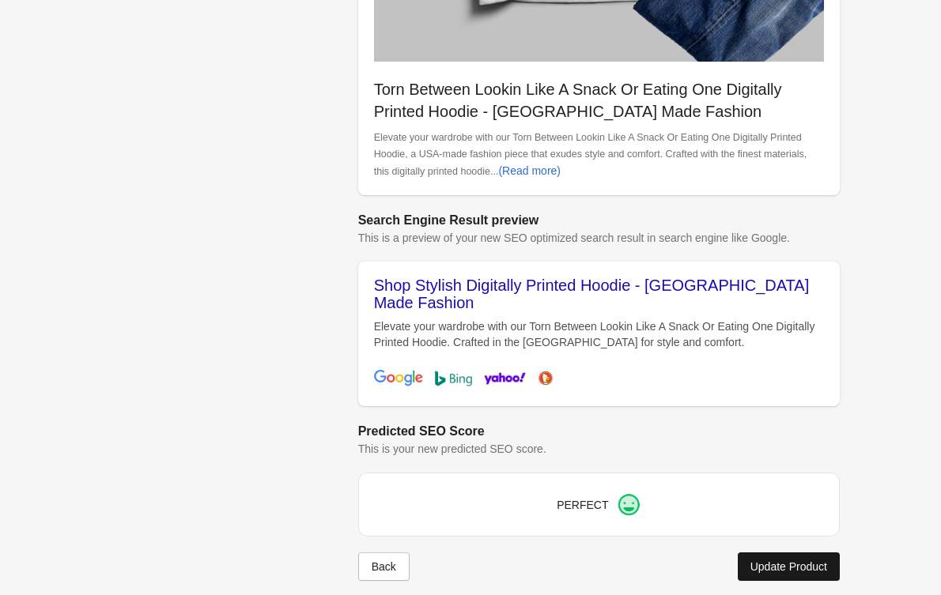
click at [795, 561] on div "Update Product" at bounding box center [788, 567] width 77 height 13
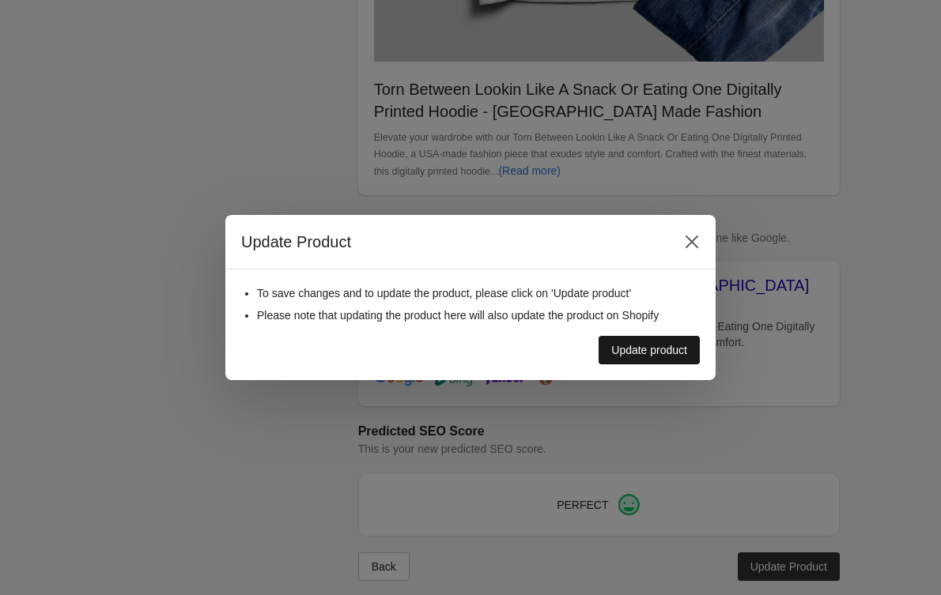
click at [634, 345] on div "Update product" at bounding box center [649, 350] width 76 height 13
